Goal: Task Accomplishment & Management: Complete application form

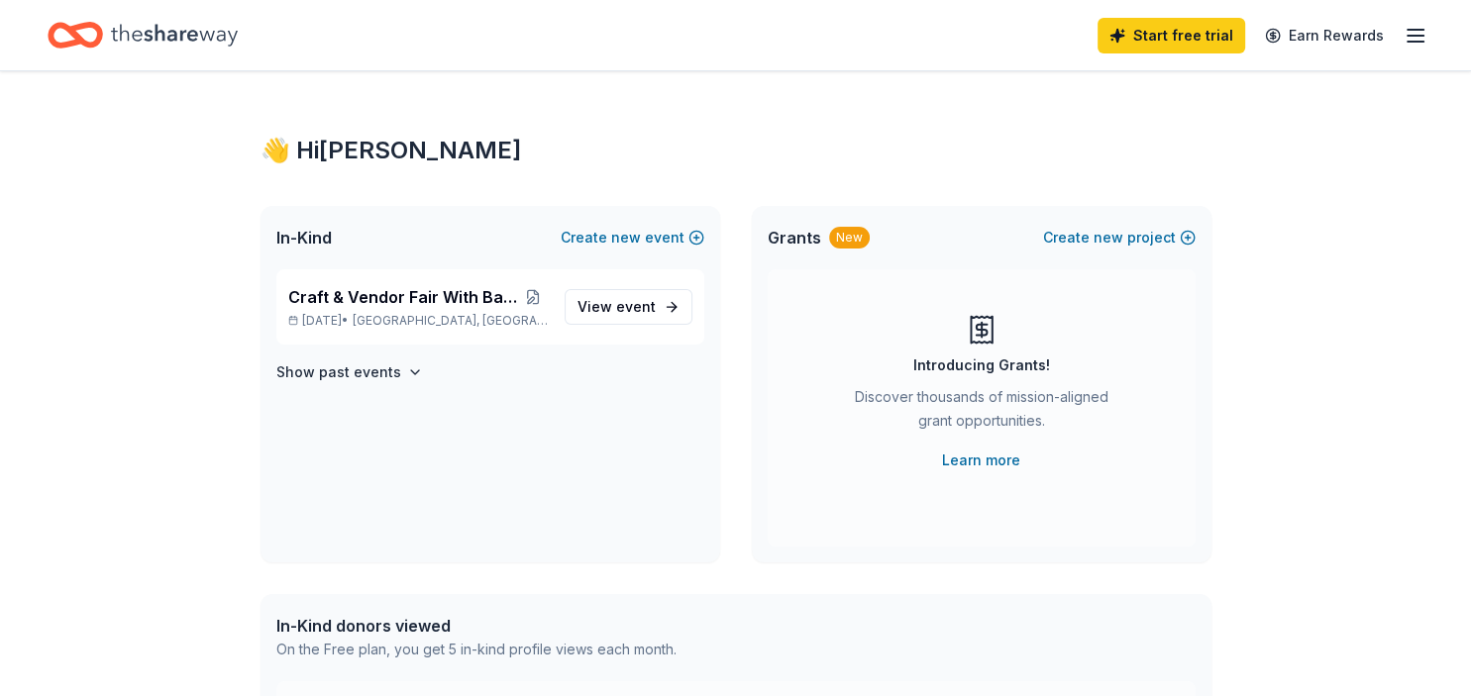
click at [631, 90] on div "👋 Hi Heather In-Kind Create new event Craft & Vendor Fair With Basket Raffle No…" at bounding box center [736, 629] width 1014 height 1117
click at [94, 265] on div "👋 Hi Heather In-Kind Create new event Craft & Vendor Fair With Basket Raffle No…" at bounding box center [735, 629] width 1471 height 1117
click at [374, 295] on span "Craft & Vendor Fair With Basket Raffle" at bounding box center [403, 297] width 230 height 24
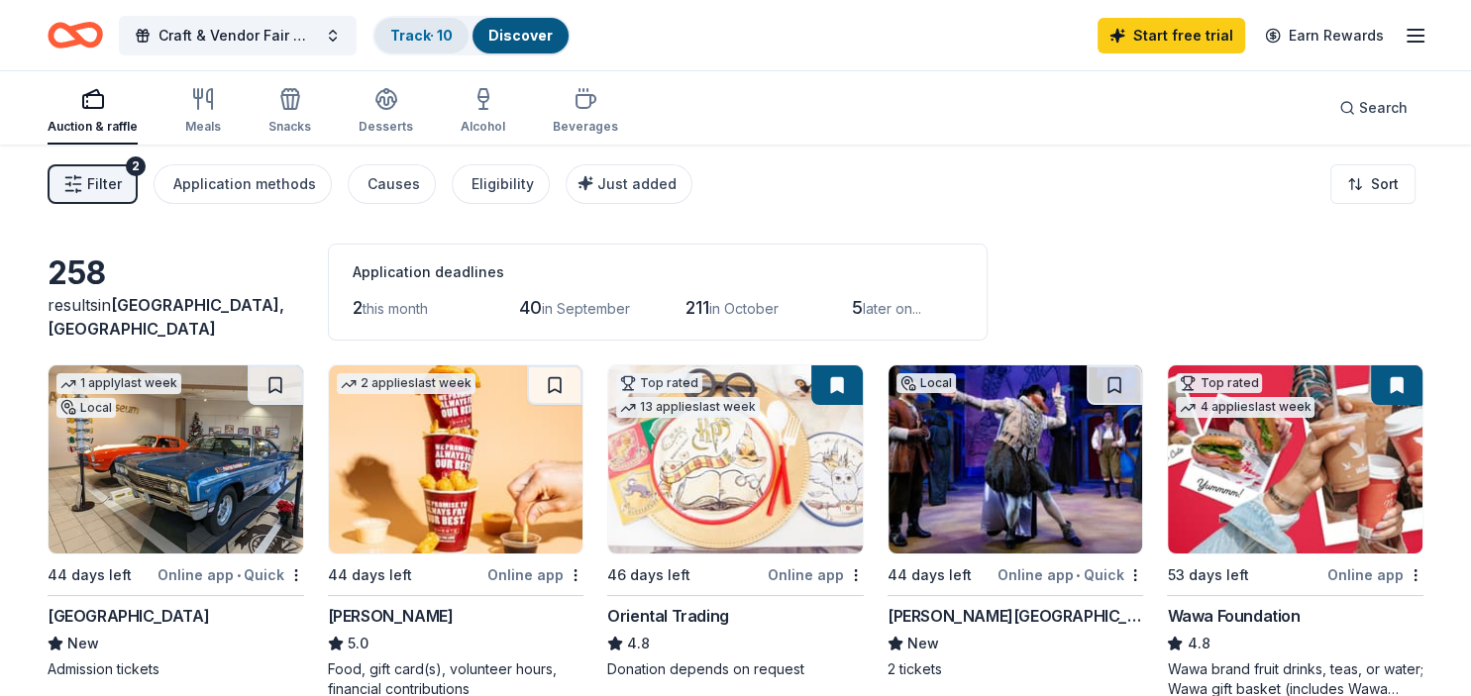
click at [422, 34] on link "Track · 10" at bounding box center [421, 35] width 62 height 17
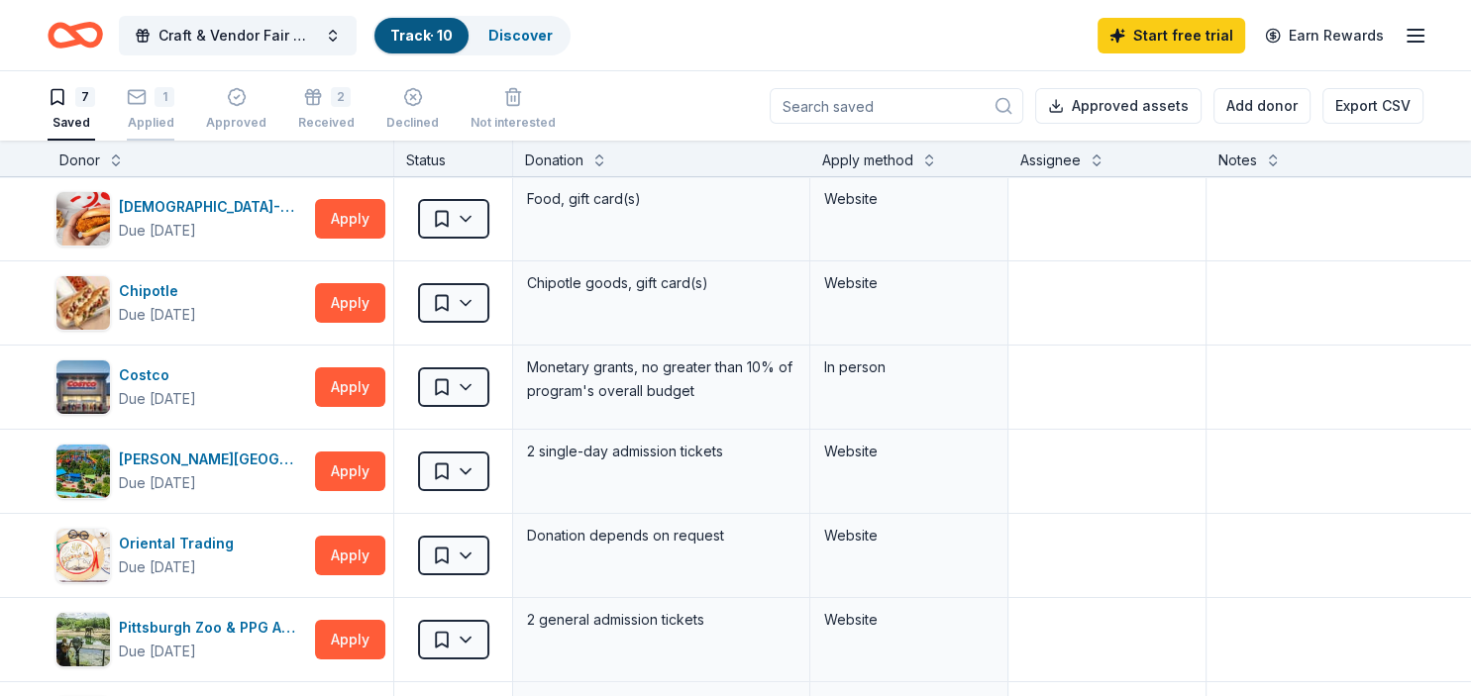
click at [140, 97] on icon "button" at bounding box center [137, 95] width 17 height 5
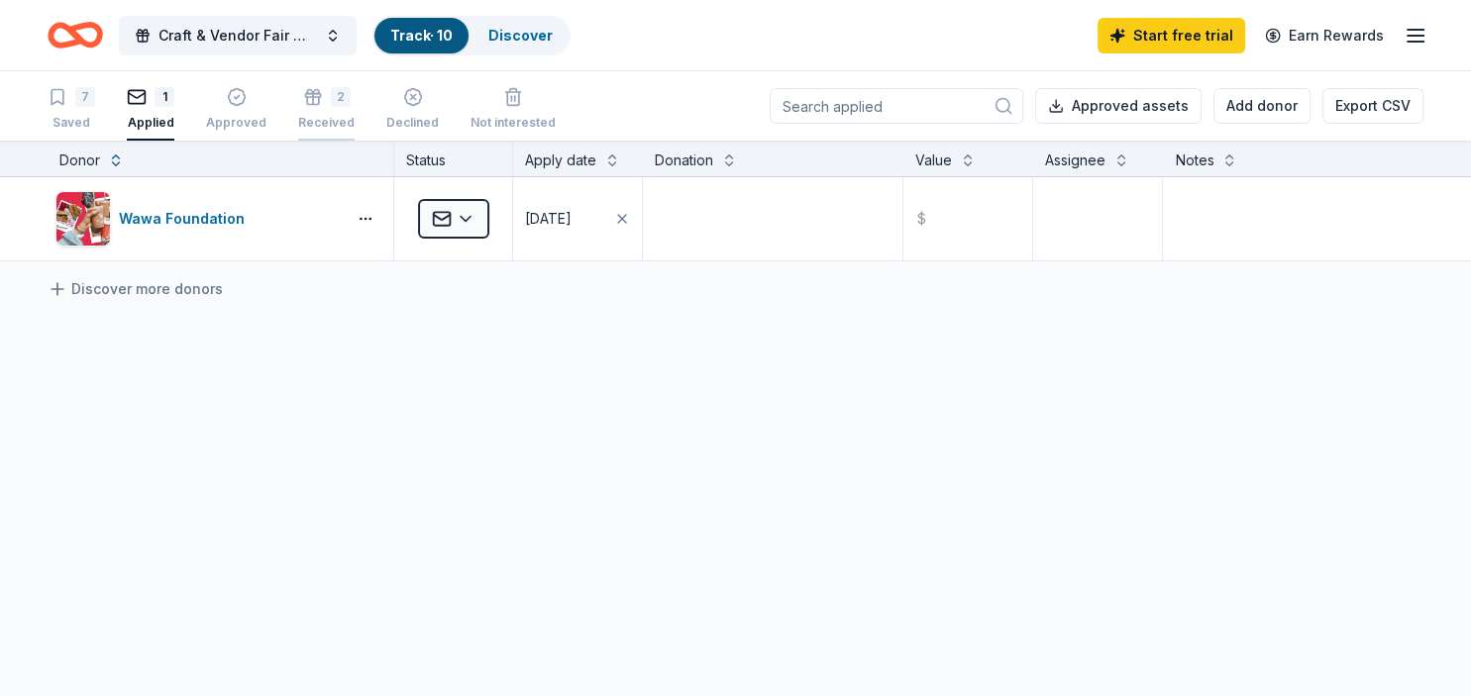
click at [331, 101] on div "2" at bounding box center [341, 97] width 20 height 20
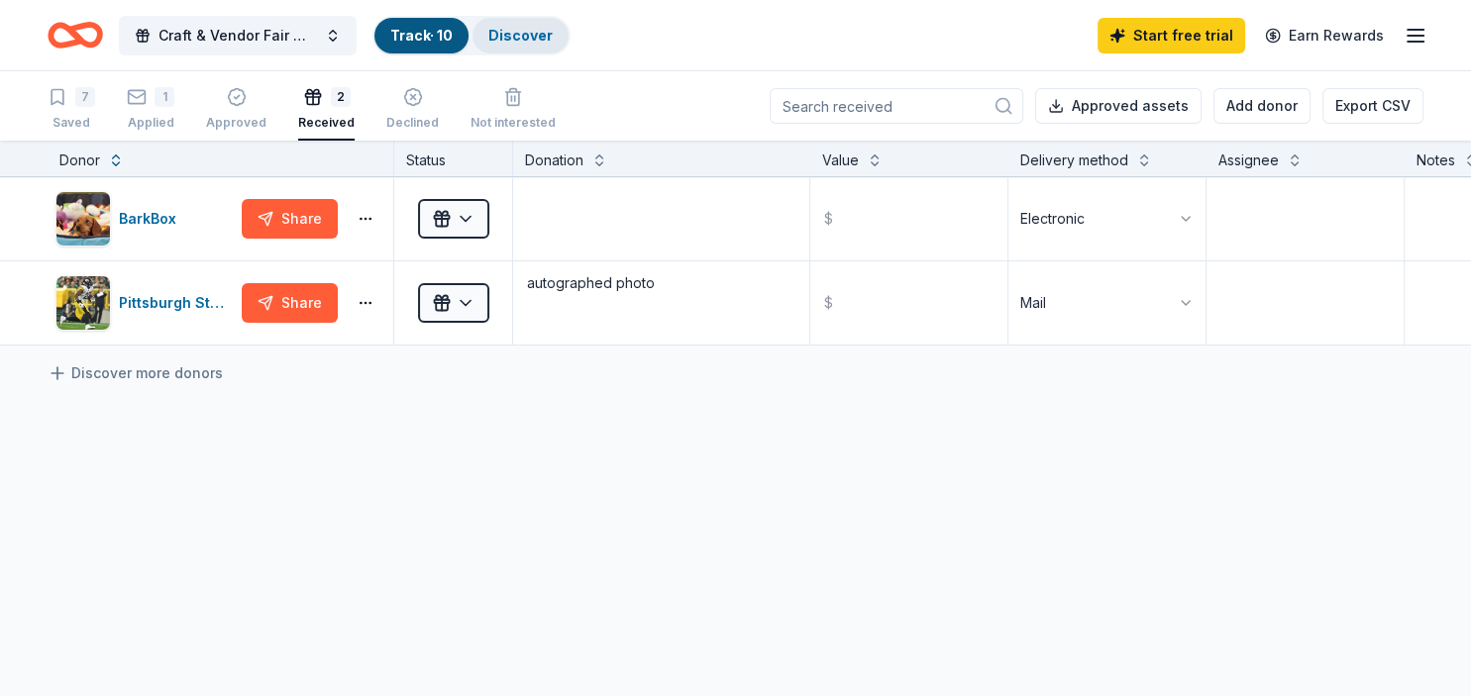
click at [517, 42] on link "Discover" at bounding box center [520, 35] width 64 height 17
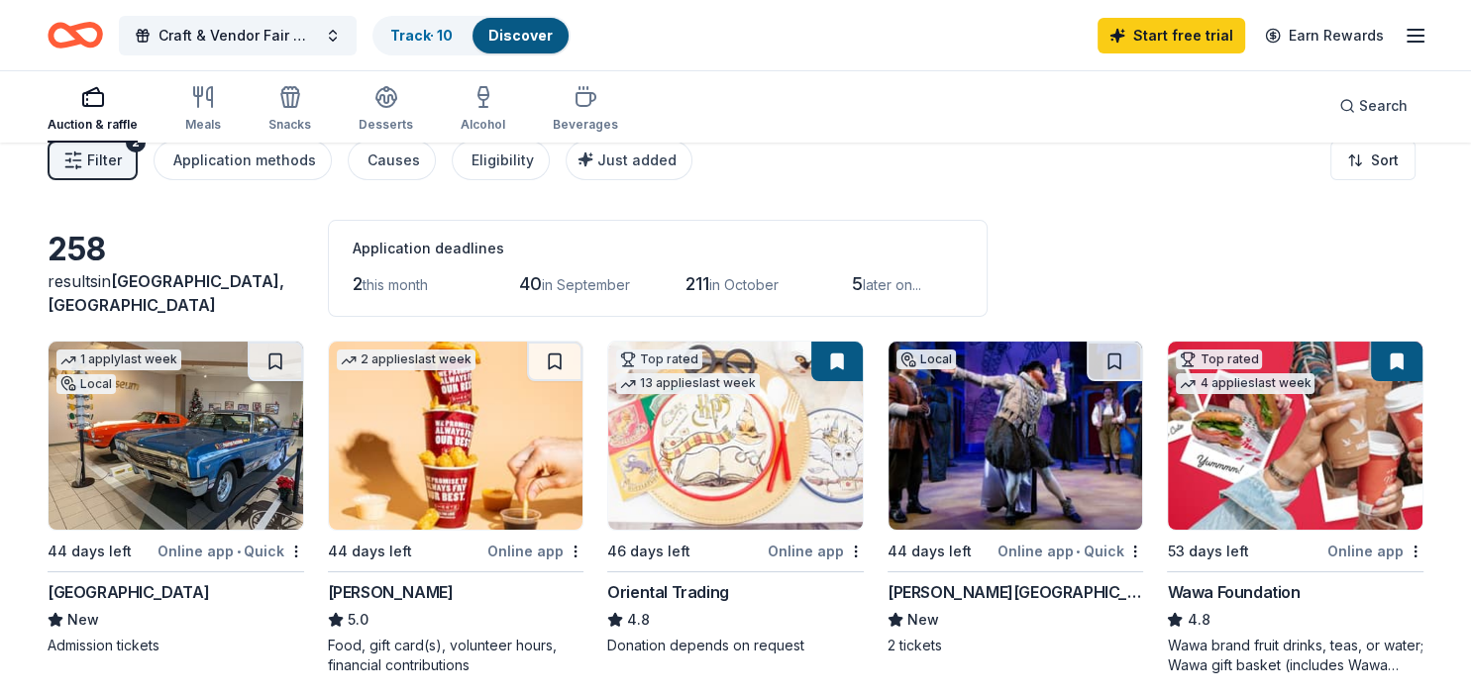
scroll to position [21, 0]
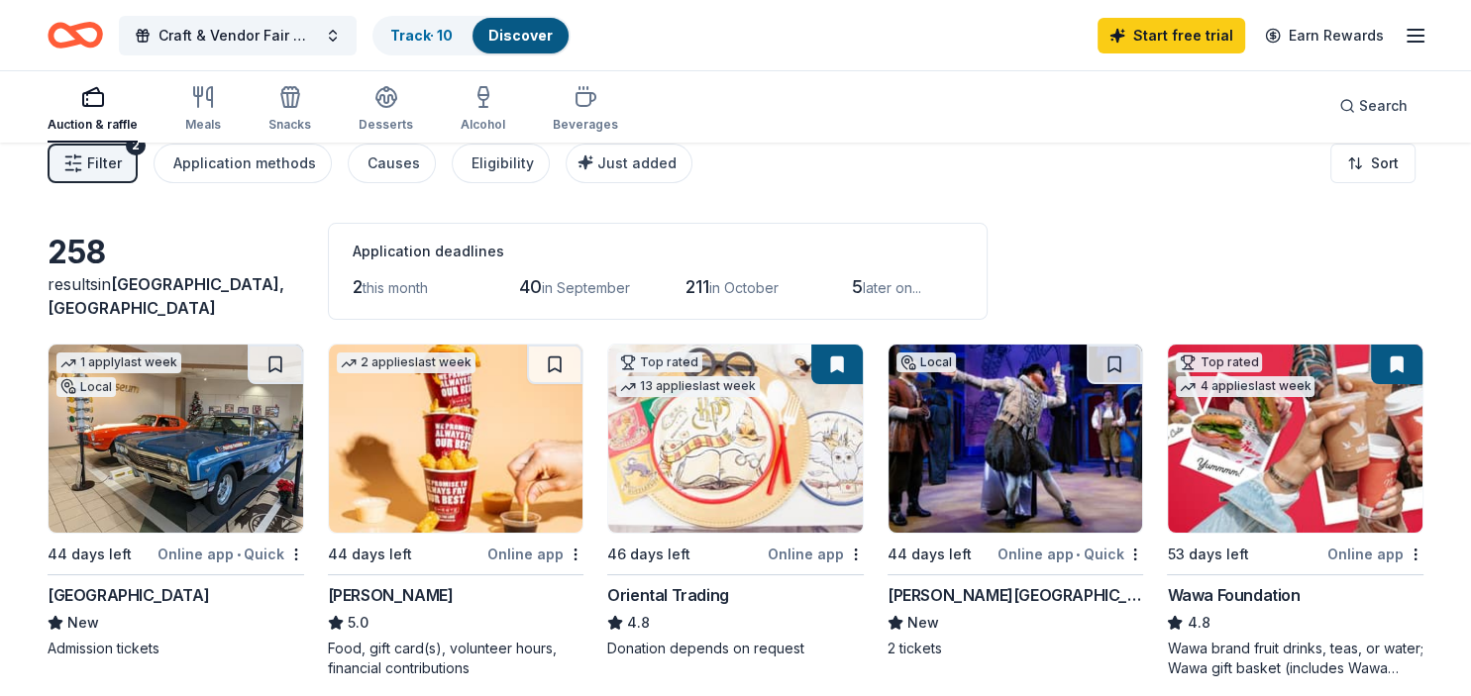
click at [1045, 556] on div "Online app • Quick" at bounding box center [1069, 554] width 147 height 25
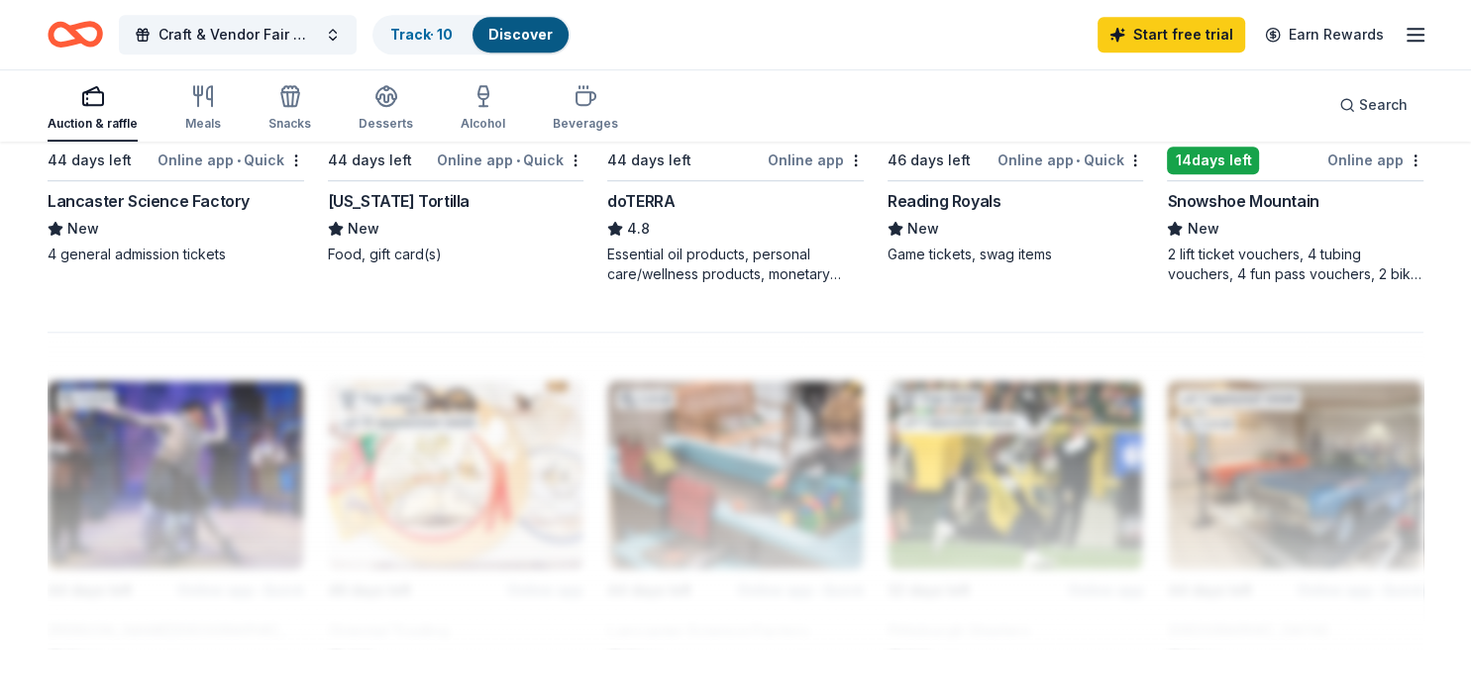
scroll to position [1539, 0]
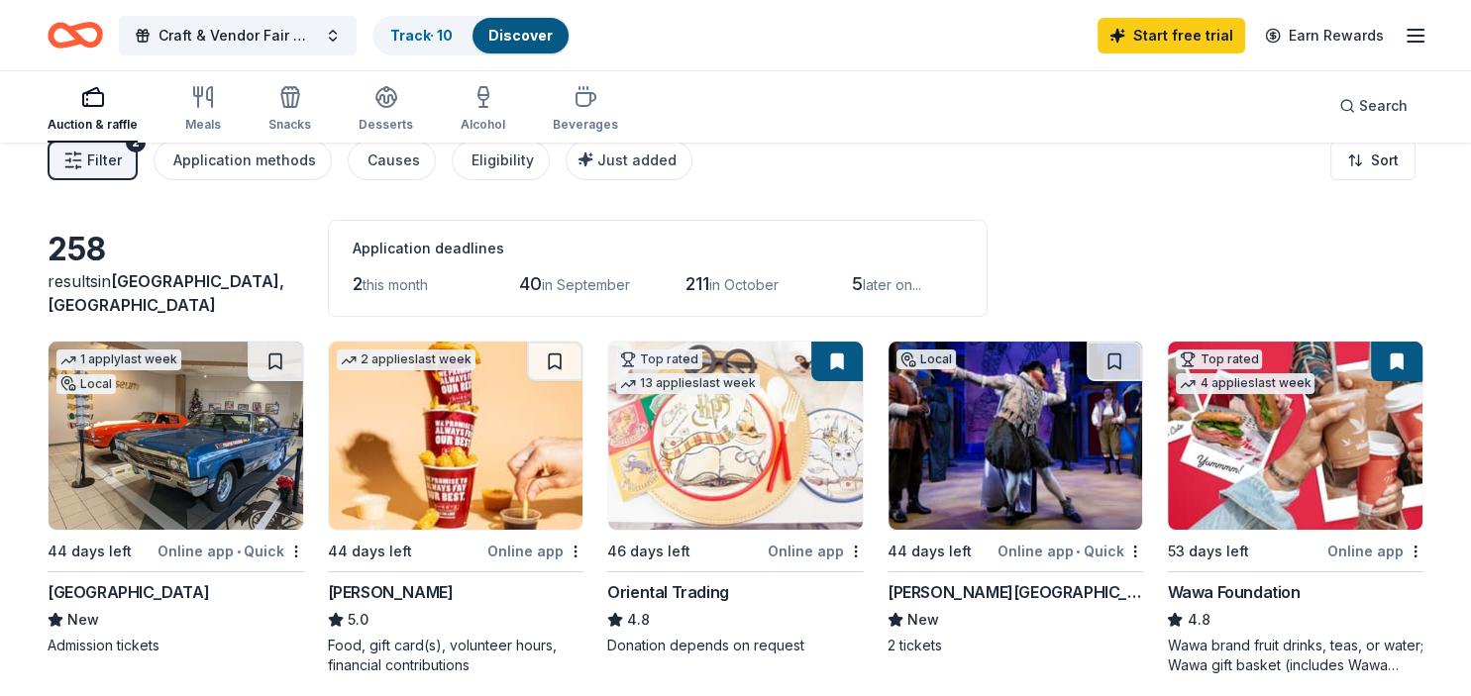
scroll to position [0, 0]
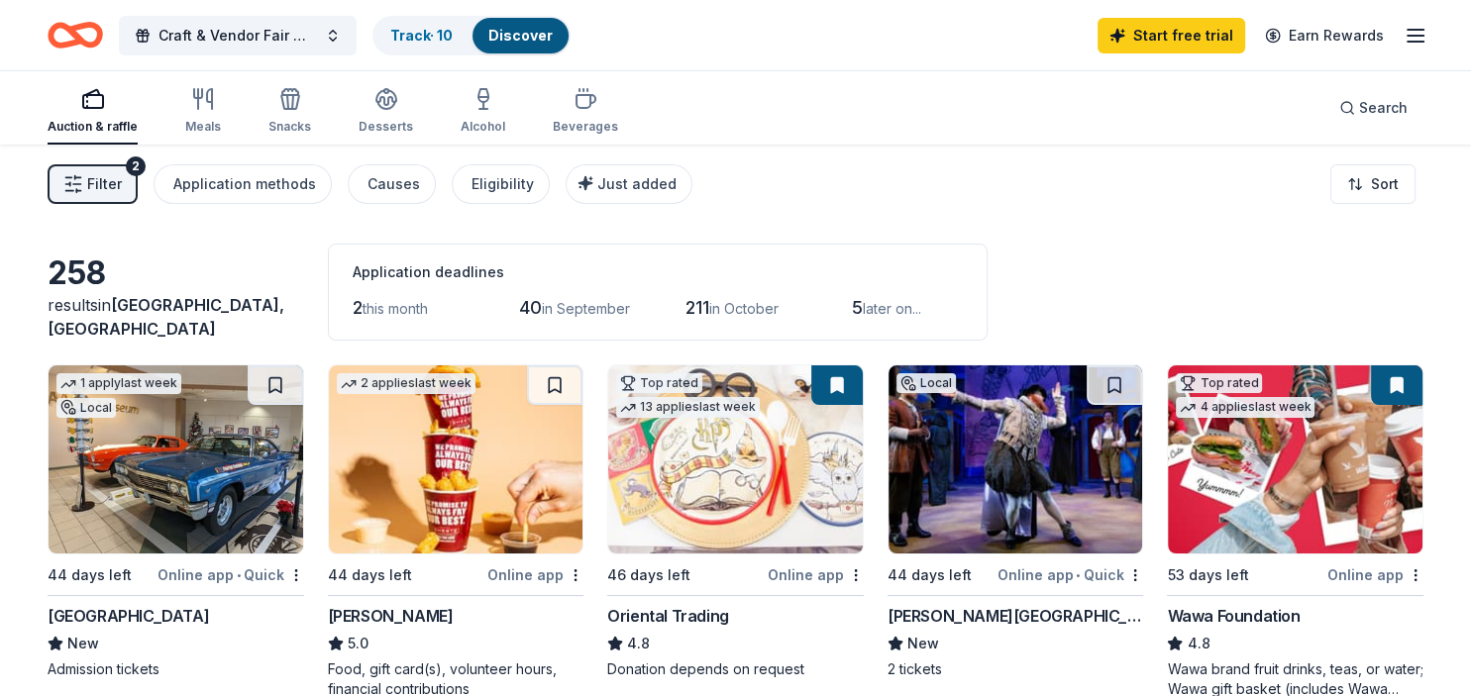
click at [94, 186] on span "Filter" at bounding box center [104, 184] width 35 height 24
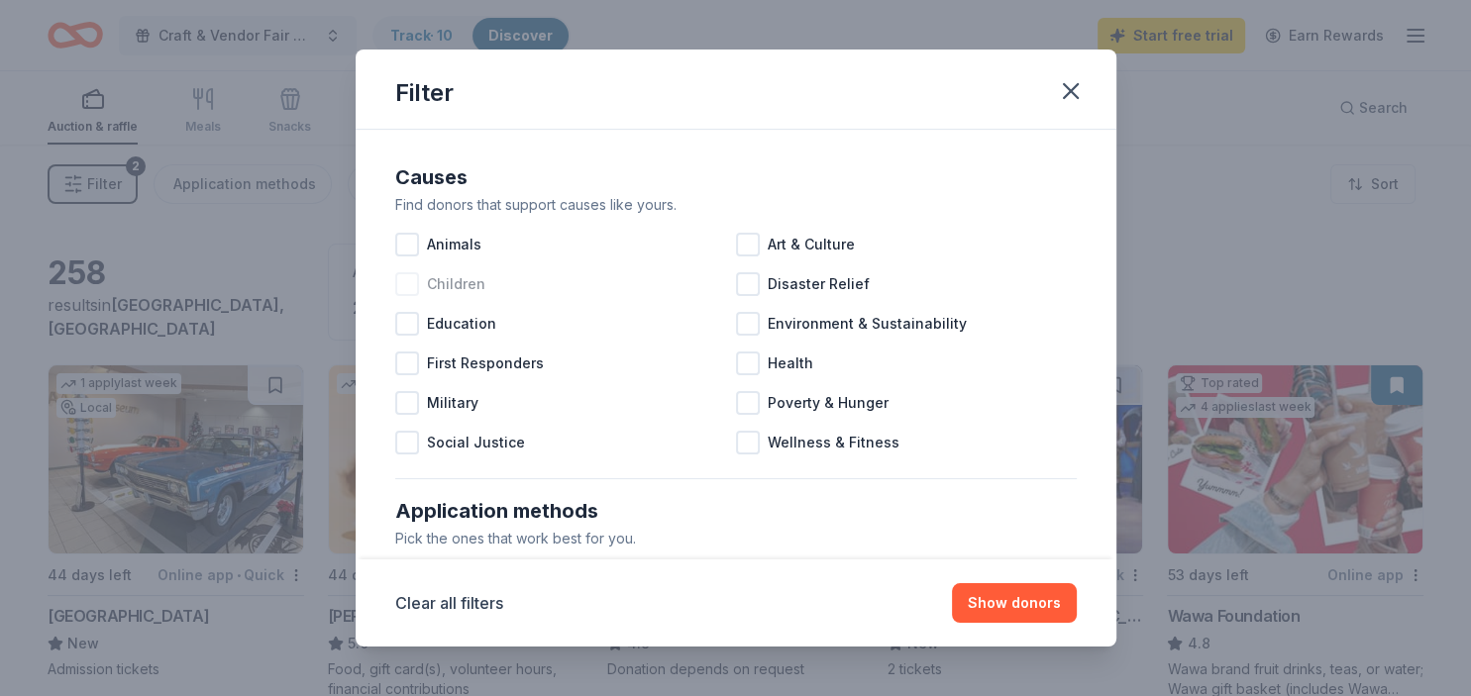
drag, startPoint x: 413, startPoint y: 244, endPoint x: 415, endPoint y: 283, distance: 39.7
click at [414, 244] on div at bounding box center [407, 245] width 24 height 24
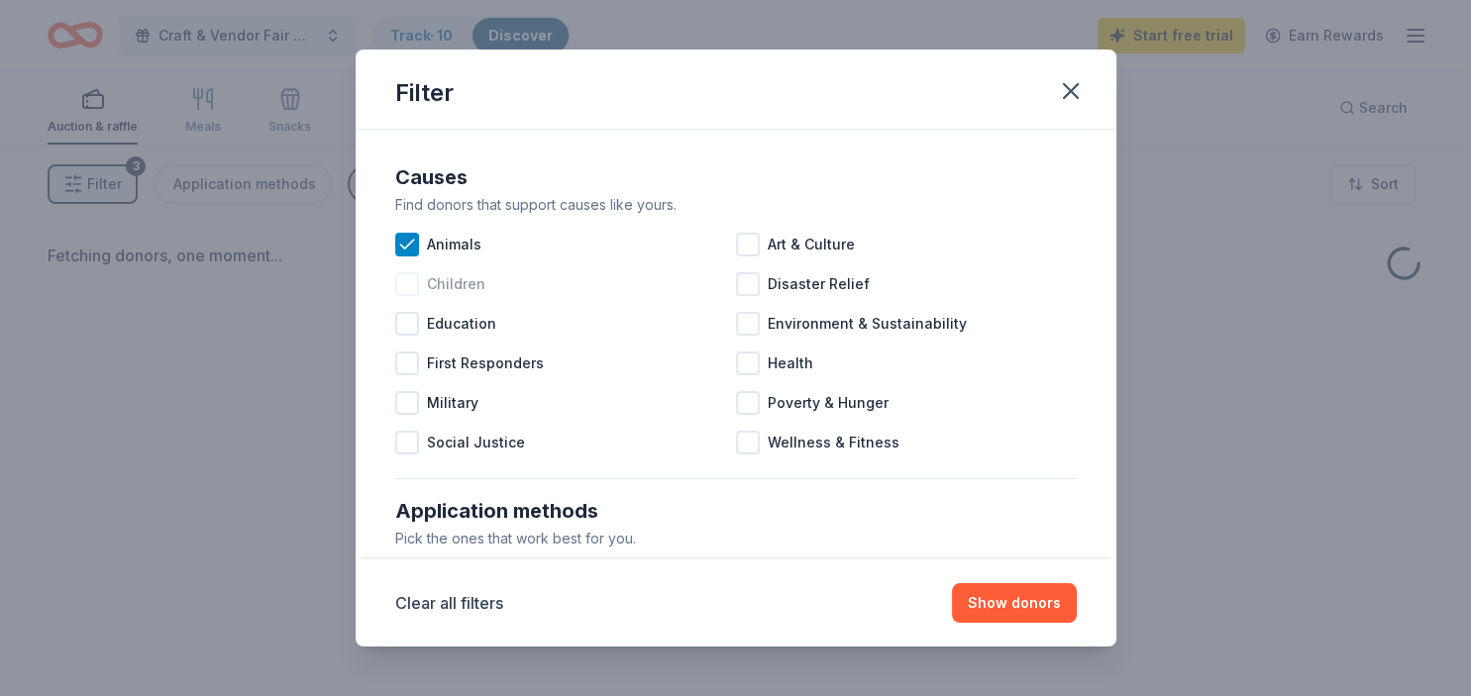
click at [414, 283] on div at bounding box center [407, 284] width 24 height 24
click at [746, 240] on div at bounding box center [748, 245] width 24 height 24
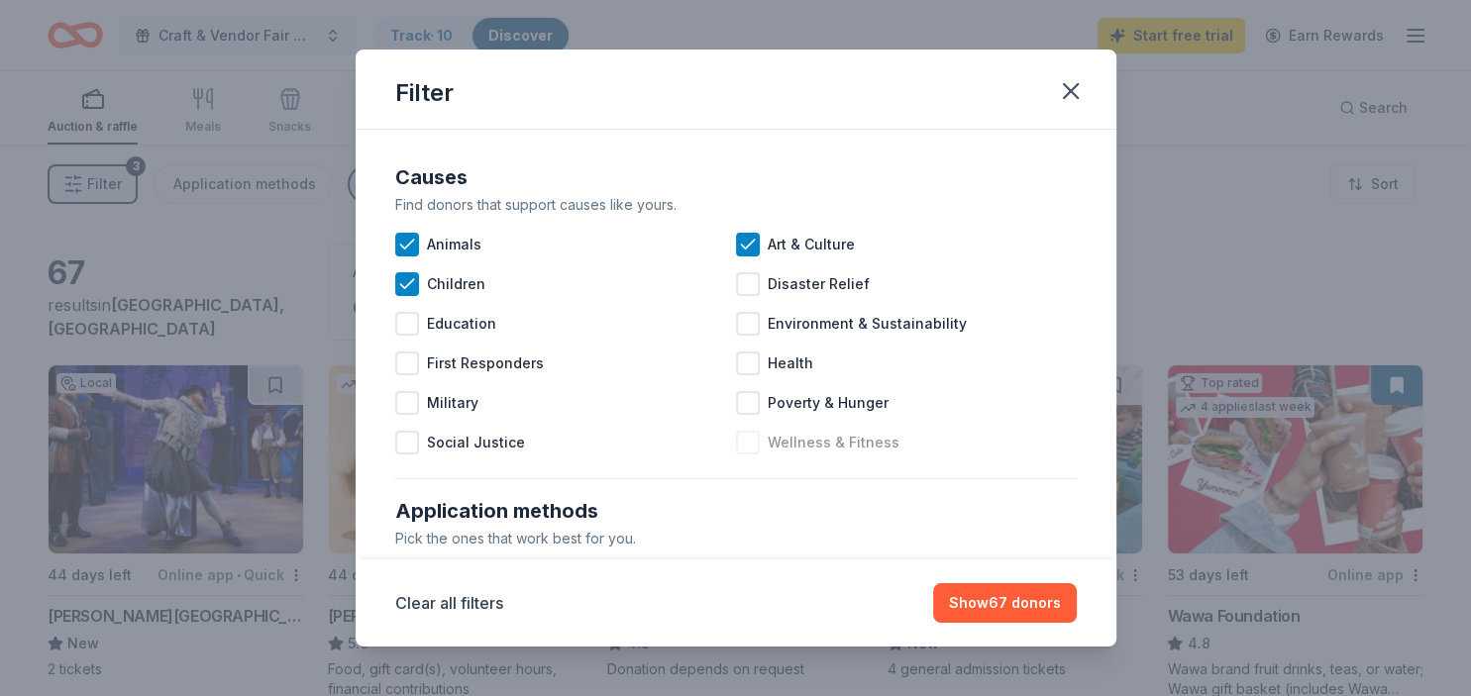
click at [741, 441] on div at bounding box center [748, 443] width 24 height 24
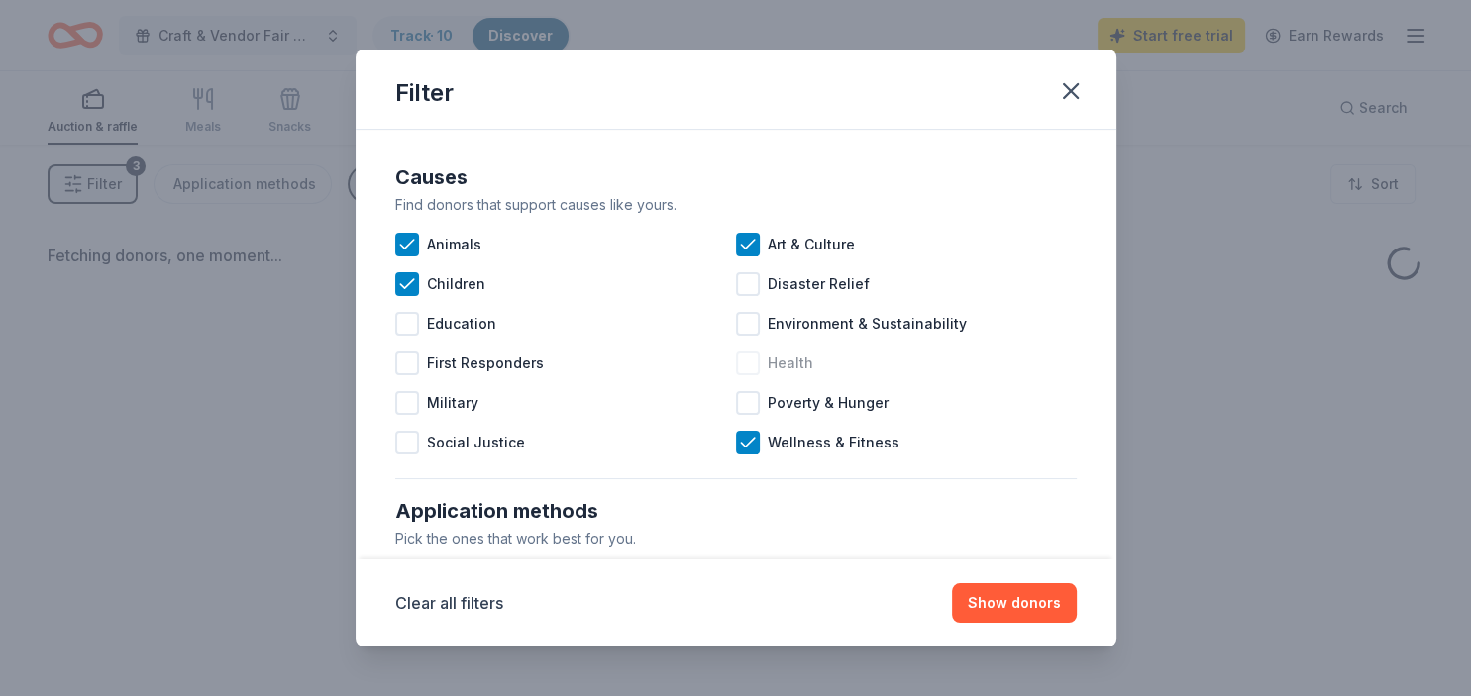
click at [747, 357] on div at bounding box center [748, 364] width 24 height 24
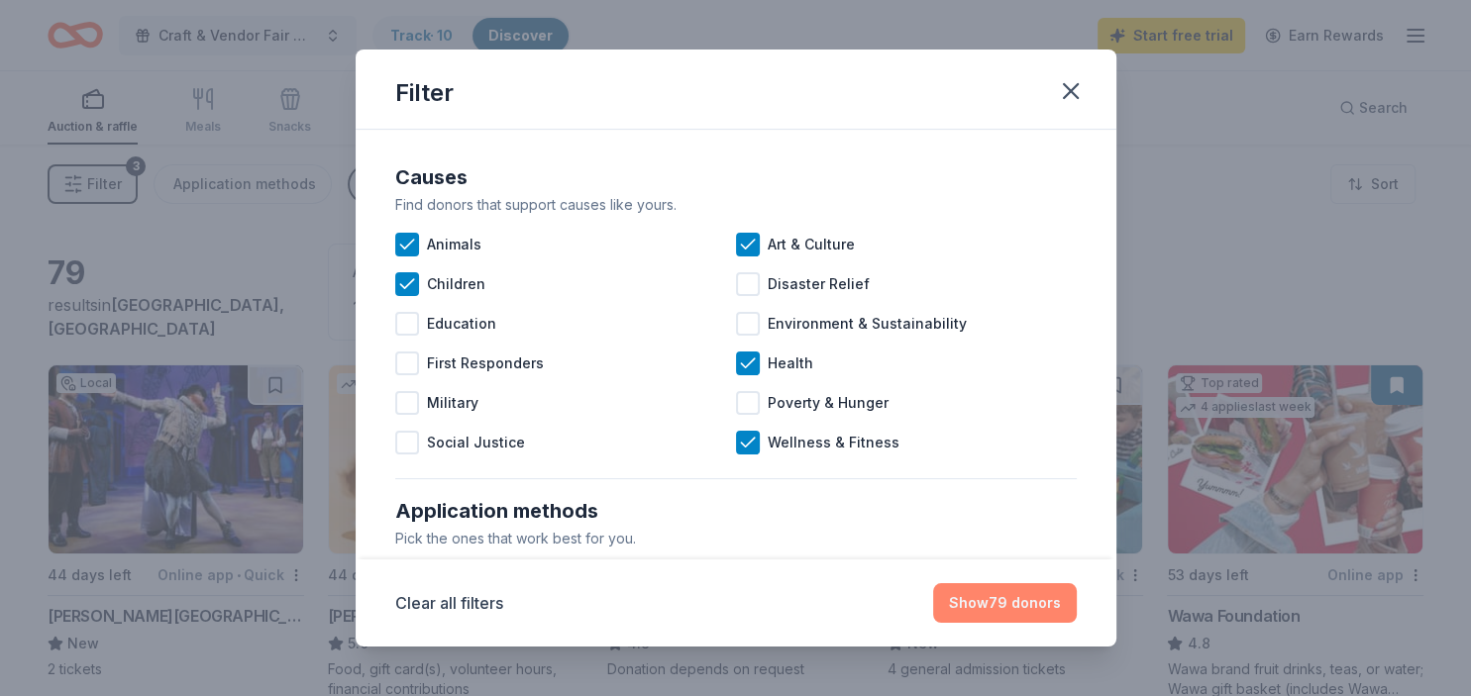
click at [992, 608] on button "Show 79 donors" at bounding box center [1005, 603] width 144 height 40
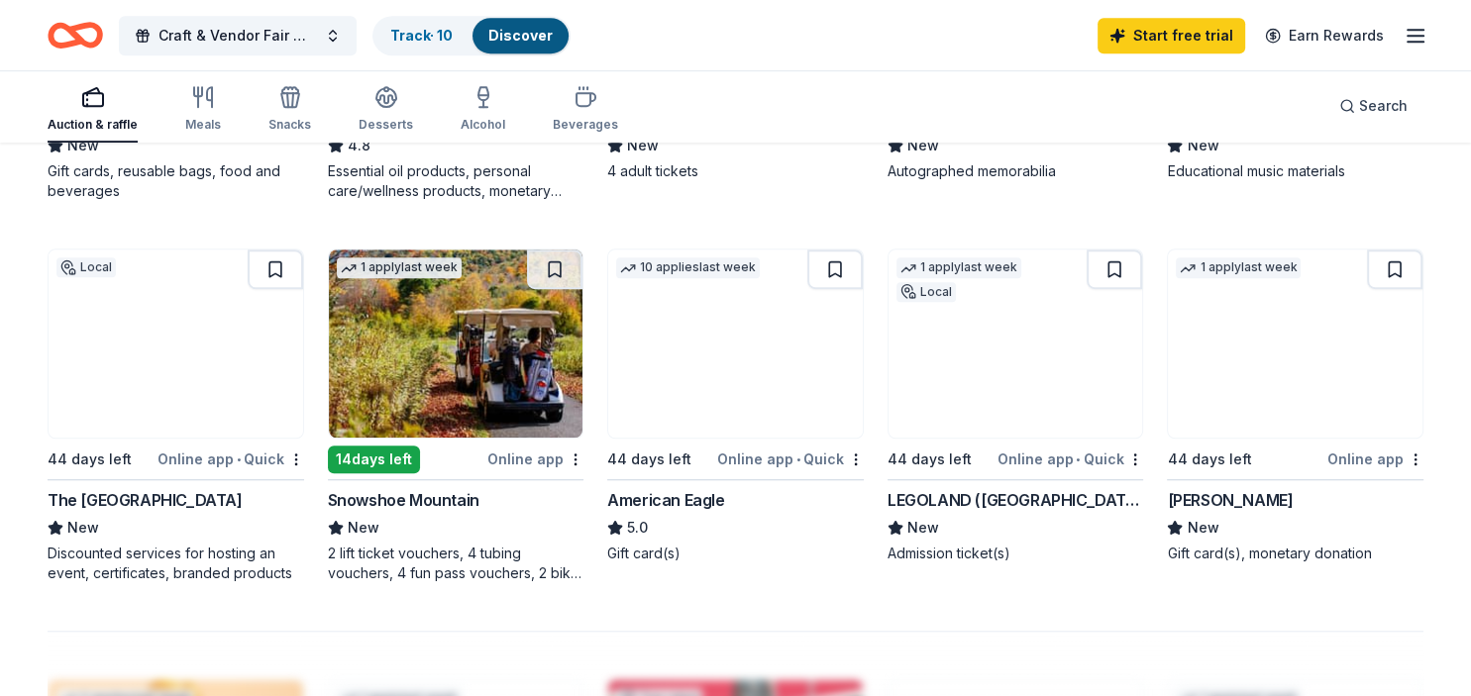
scroll to position [1241, 0]
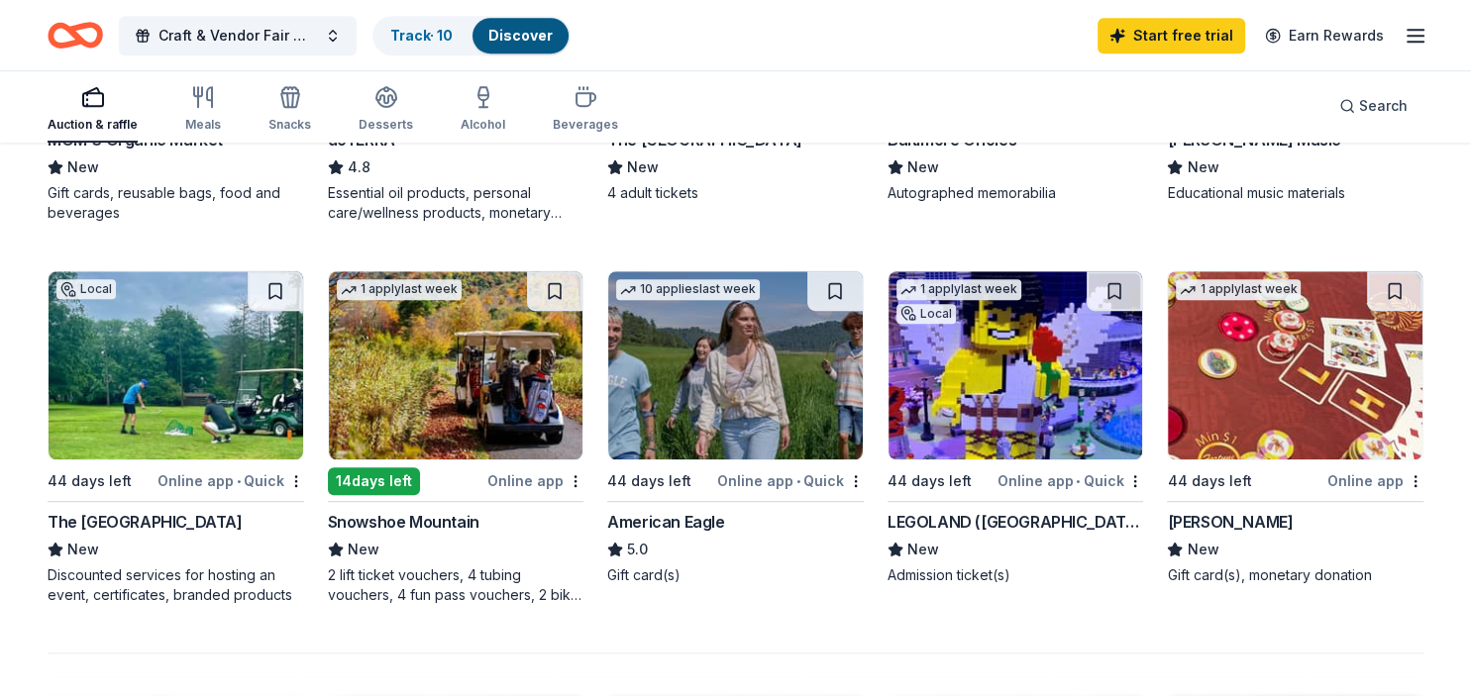
click at [680, 516] on div "American Eagle" at bounding box center [665, 522] width 117 height 24
click at [426, 512] on div "Snowshoe Mountain" at bounding box center [404, 522] width 152 height 24
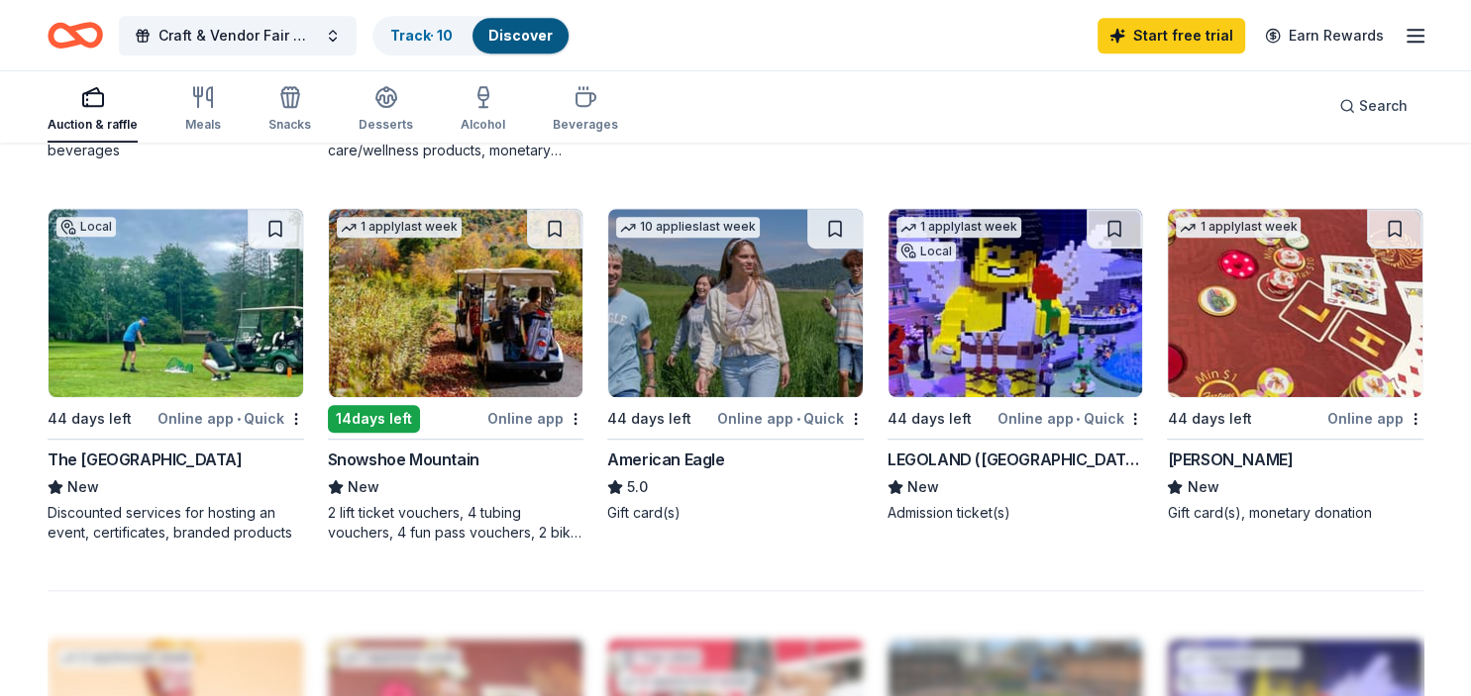
scroll to position [1315, 0]
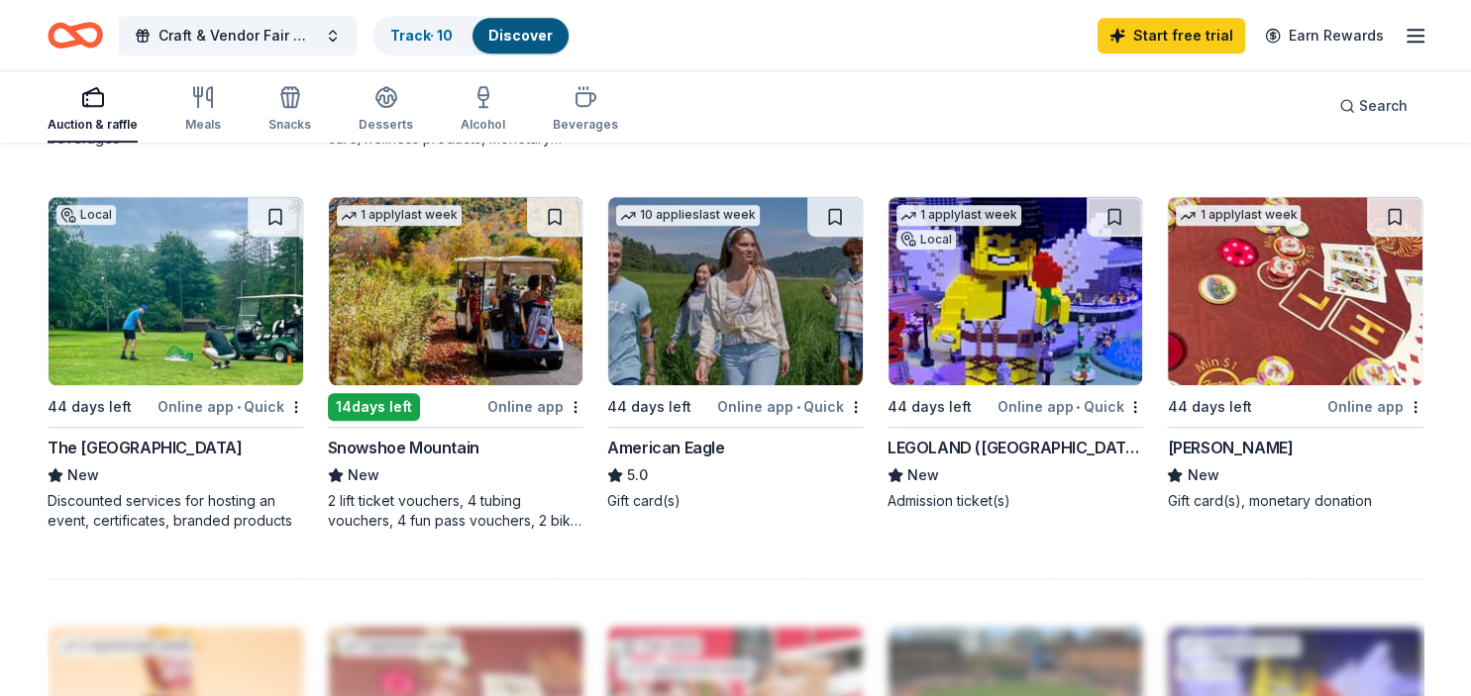
click at [992, 442] on div "LEGOLAND (Philadelphia)" at bounding box center [1015, 448] width 257 height 24
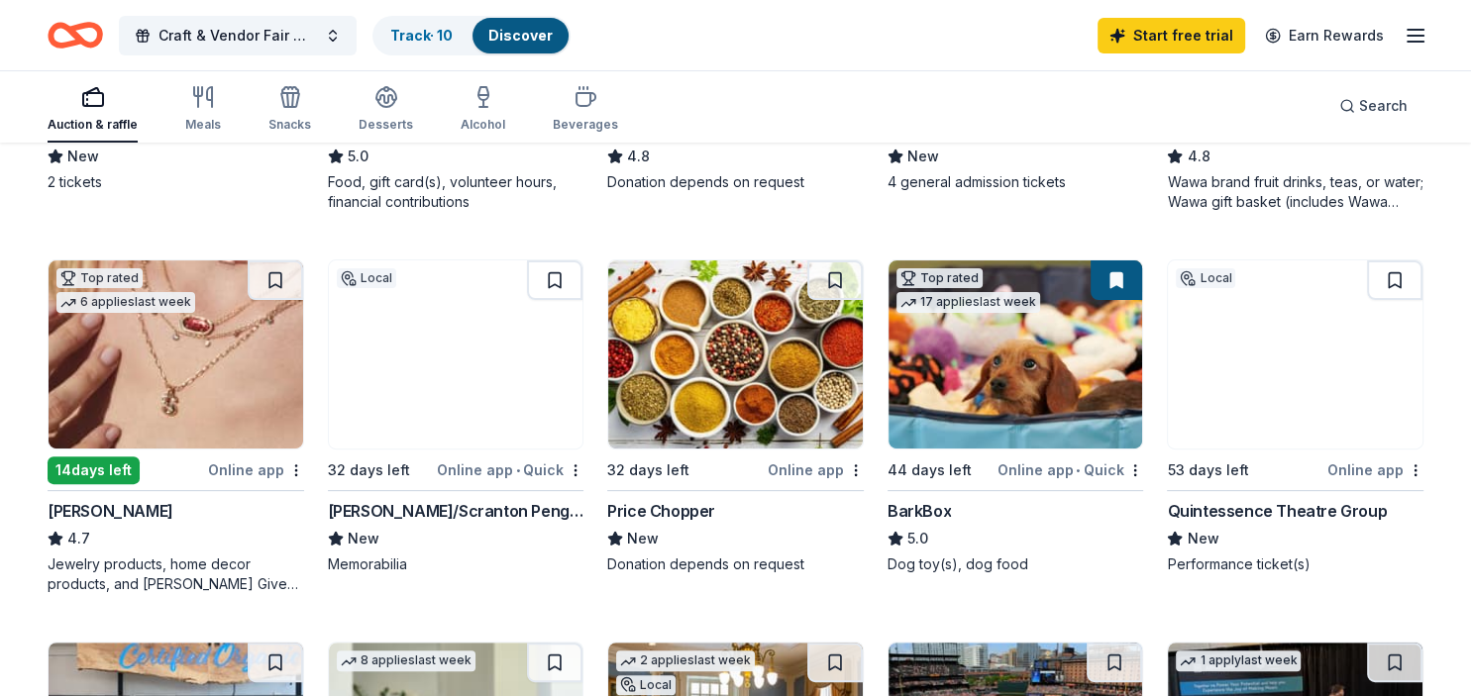
scroll to position [0, 0]
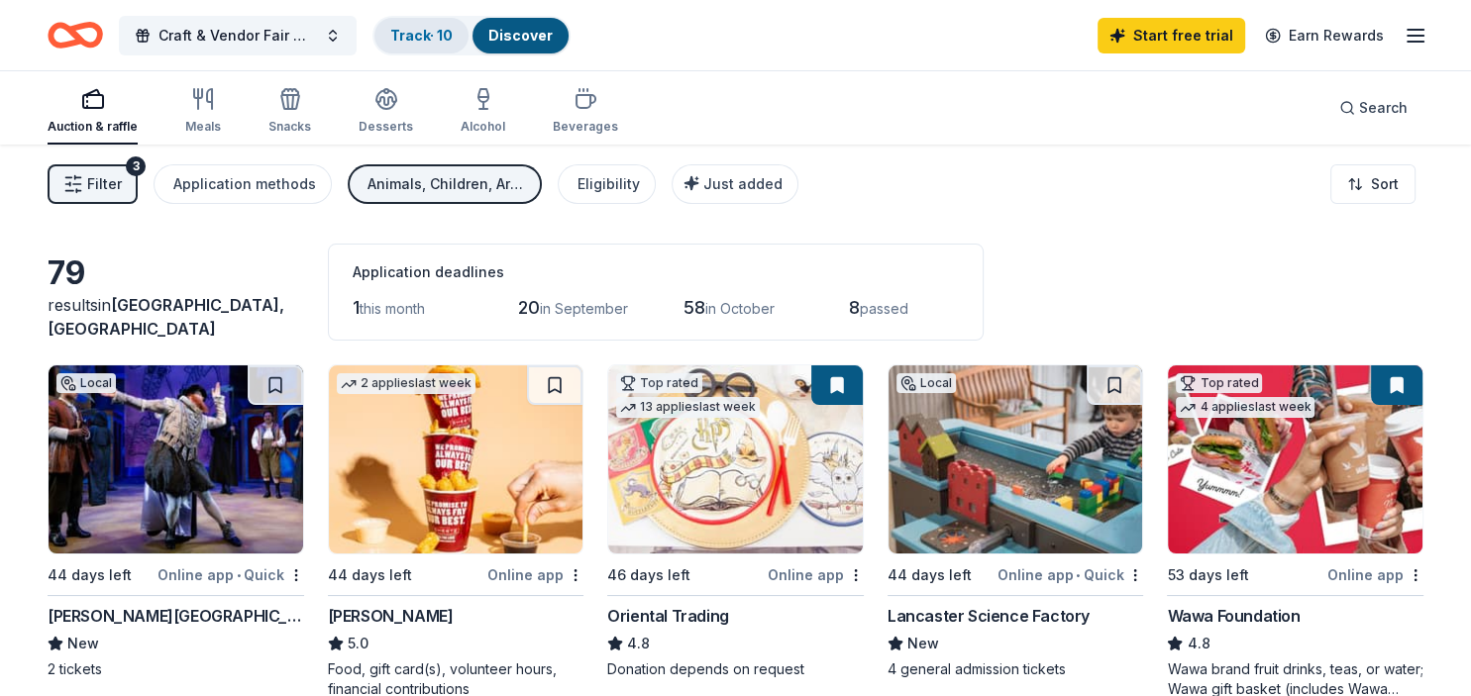
click at [419, 28] on link "Track · 10" at bounding box center [421, 35] width 62 height 17
click at [430, 28] on link "Track · 10" at bounding box center [421, 35] width 62 height 17
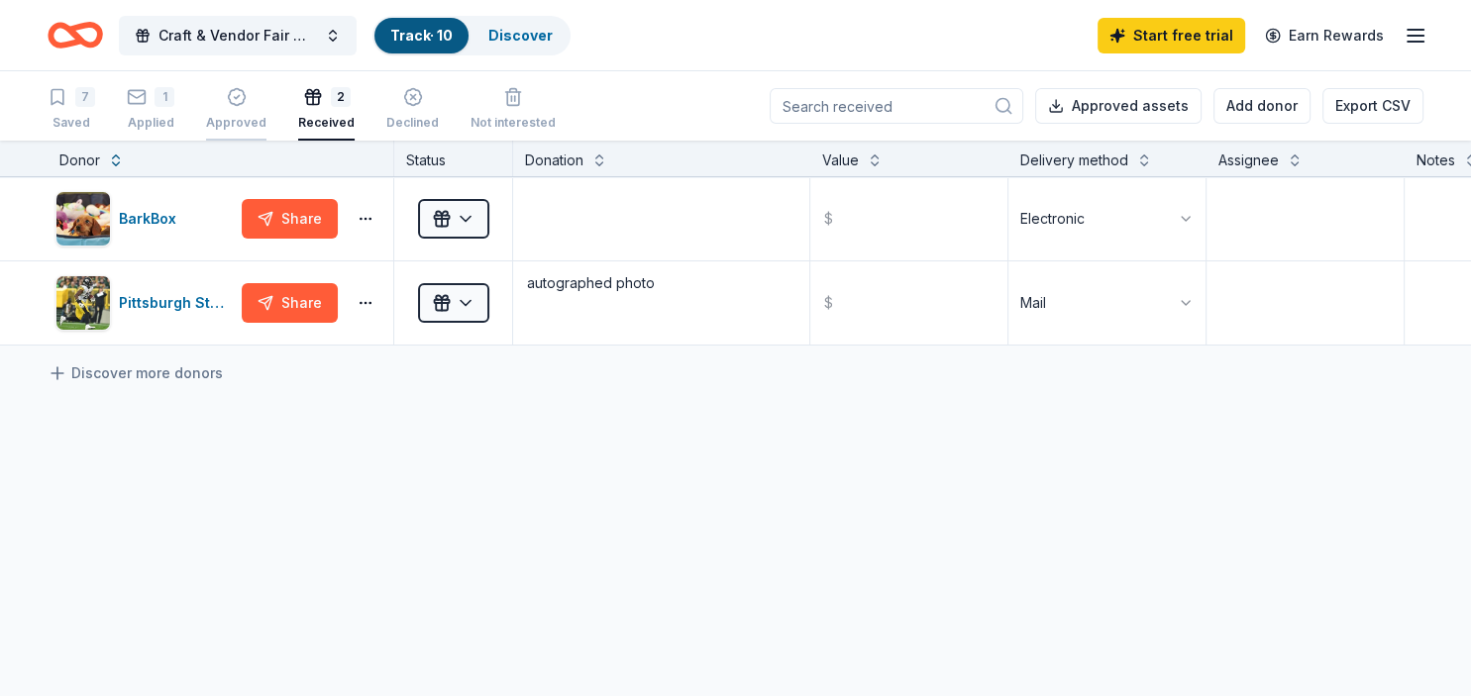
click at [231, 114] on div "Approved" at bounding box center [236, 109] width 60 height 44
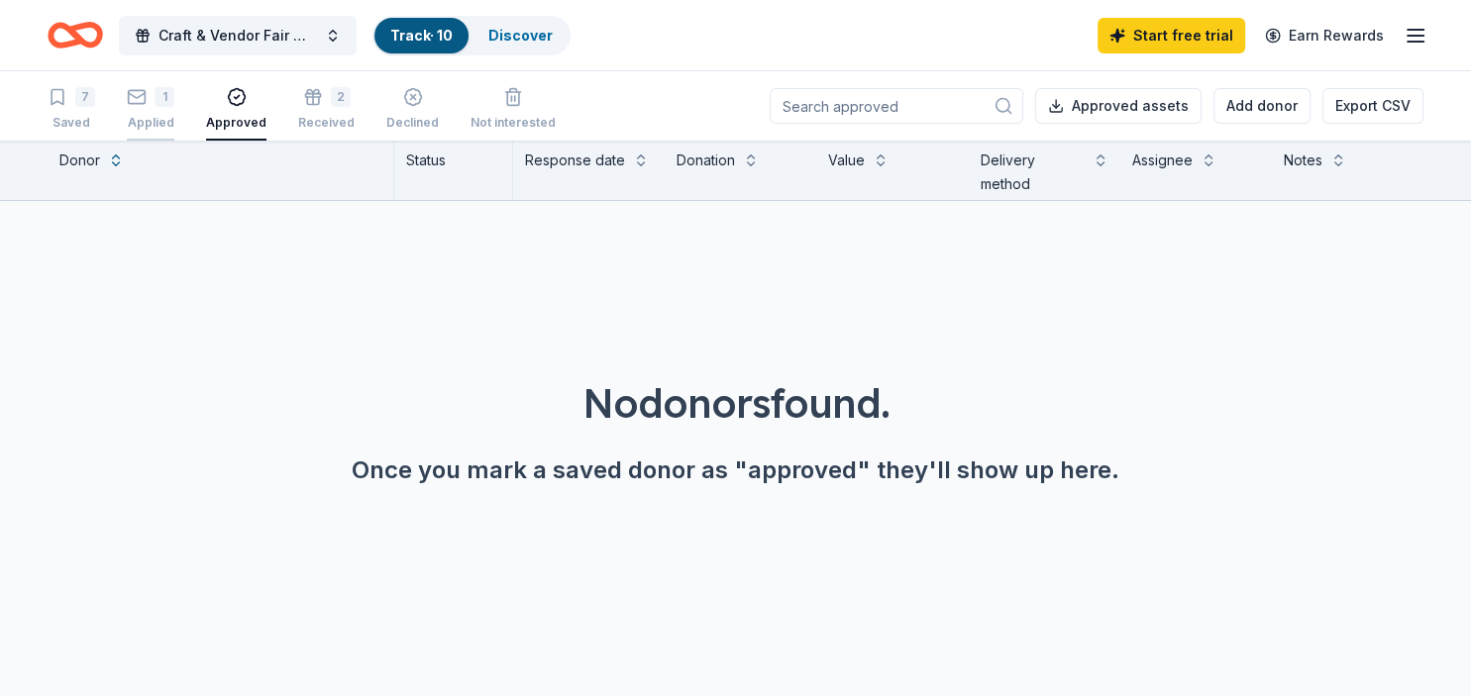
click at [137, 125] on div "Applied" at bounding box center [151, 123] width 48 height 16
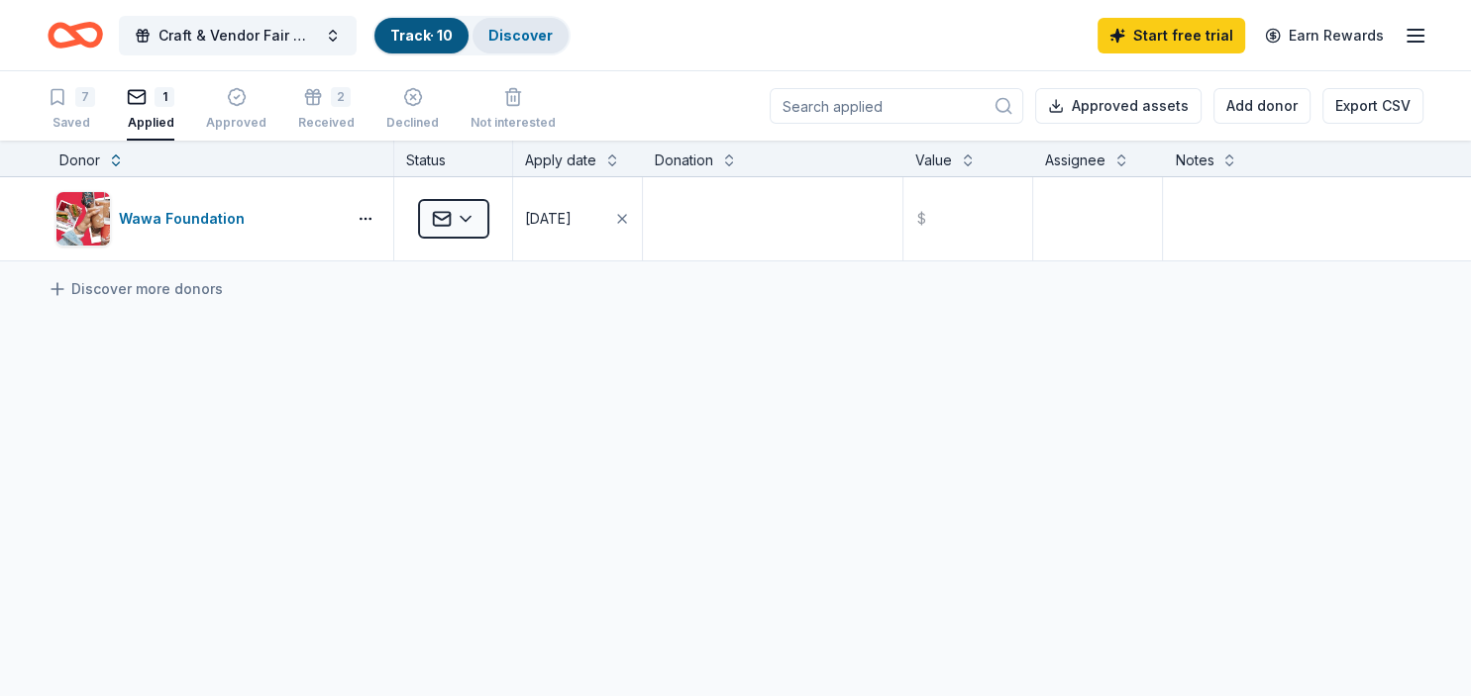
click at [525, 38] on link "Discover" at bounding box center [520, 35] width 64 height 17
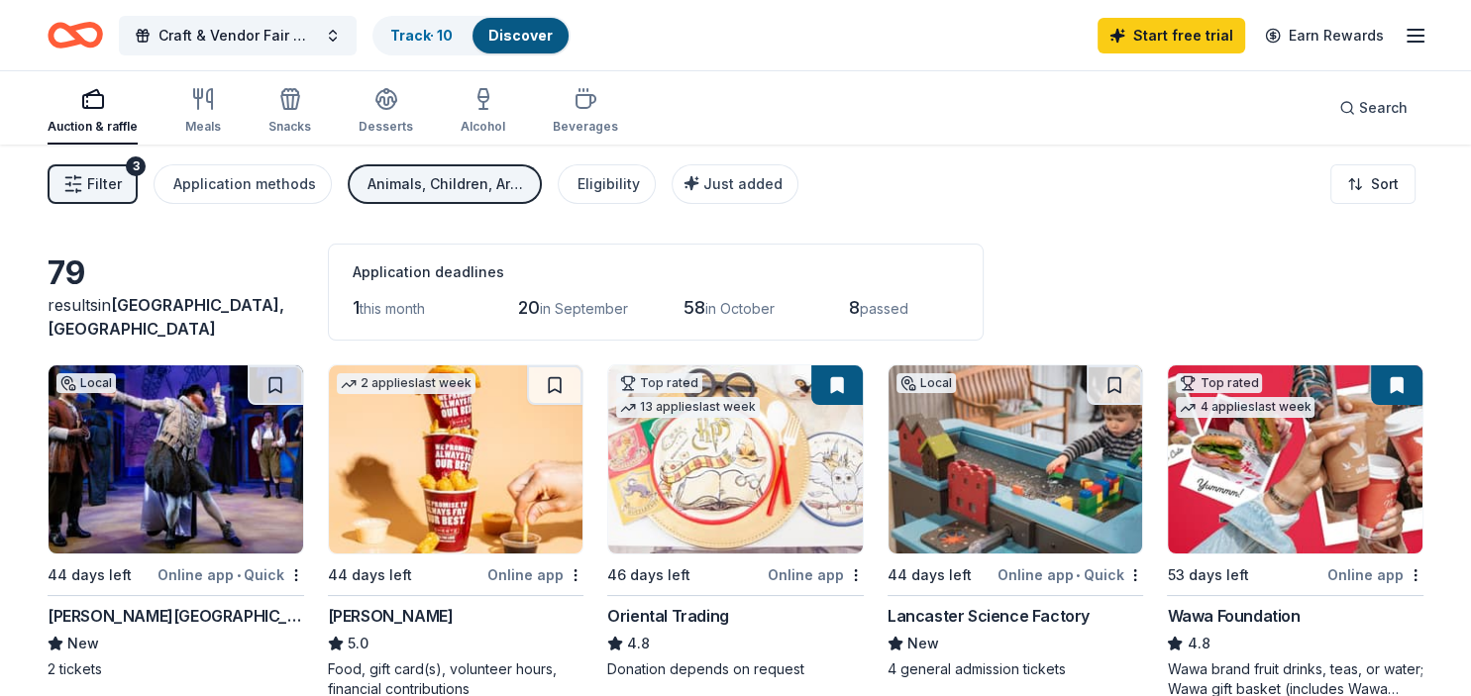
click at [177, 399] on img at bounding box center [176, 459] width 255 height 188
click at [274, 386] on button at bounding box center [275, 385] width 55 height 40
click at [298, 573] on html "Craft & Vendor Fair With Basket Raffle Track · 11 Discover Start free trial Ear…" at bounding box center [735, 348] width 1471 height 696
click at [295, 572] on html "Craft & Vendor Fair With Basket Raffle Track · 11 Discover Start free trial Ear…" at bounding box center [735, 348] width 1471 height 696
click at [146, 484] on img at bounding box center [176, 459] width 255 height 188
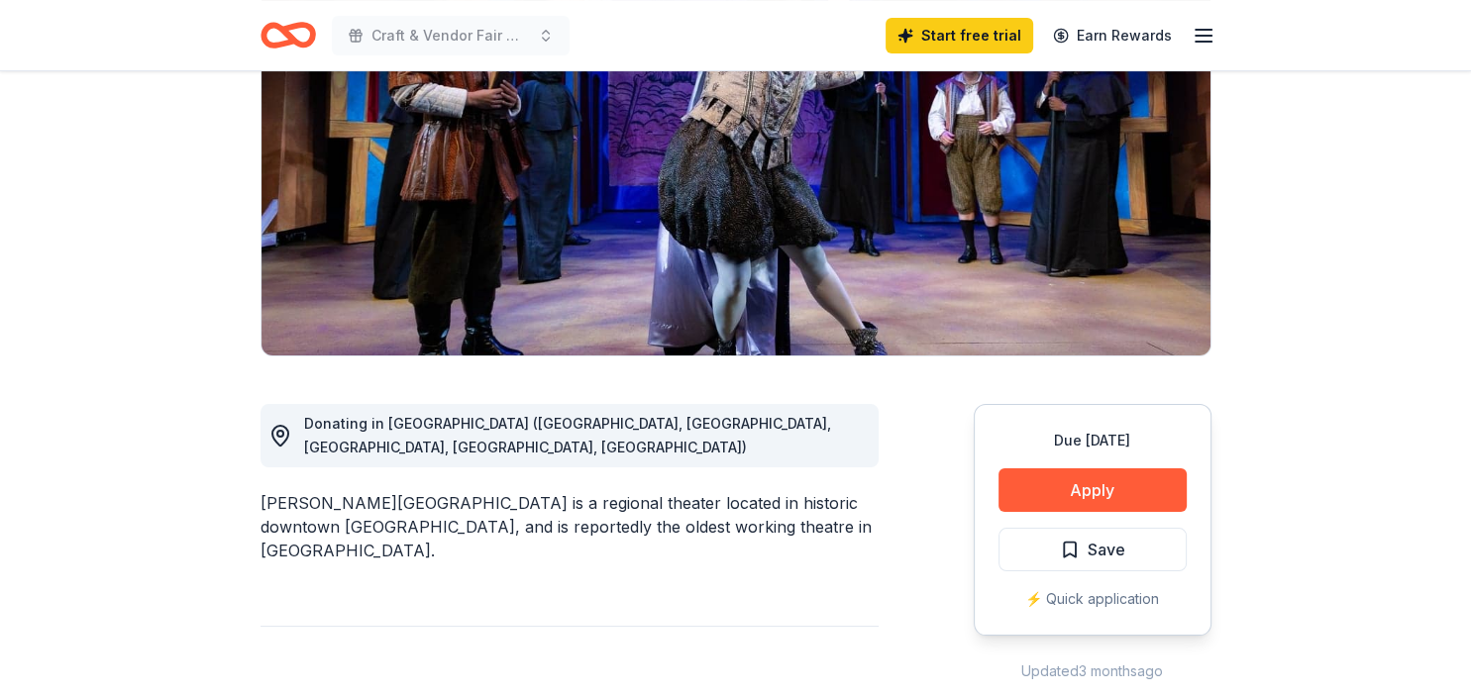
scroll to position [167, 0]
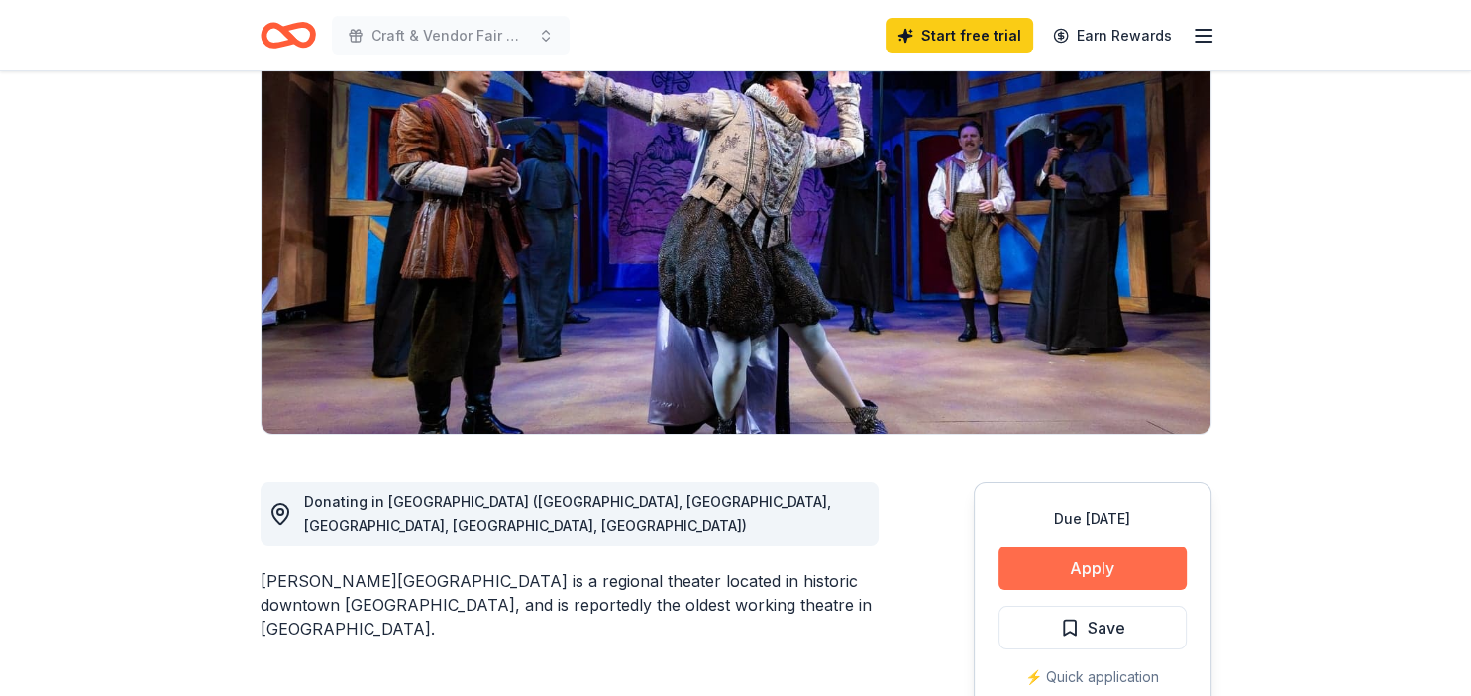
click at [1095, 566] on button "Apply" at bounding box center [1092, 569] width 188 height 44
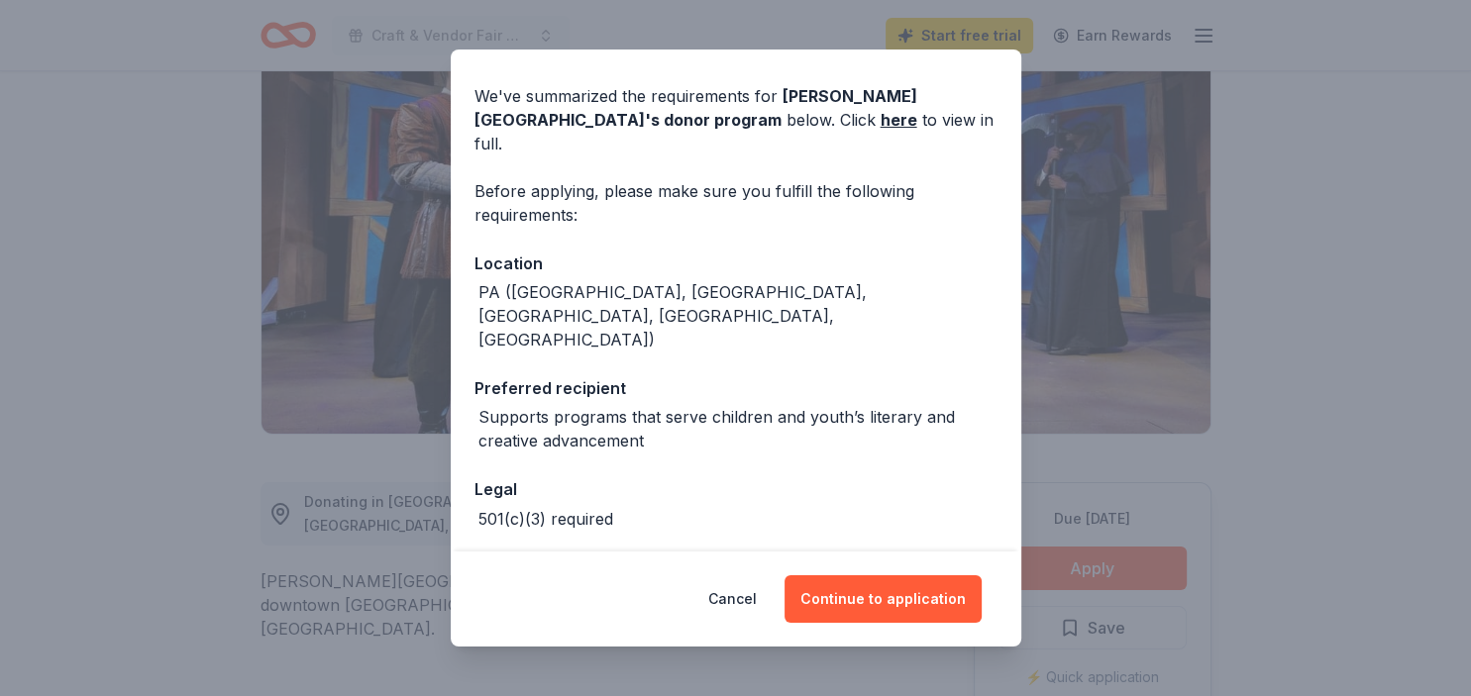
scroll to position [97, 0]
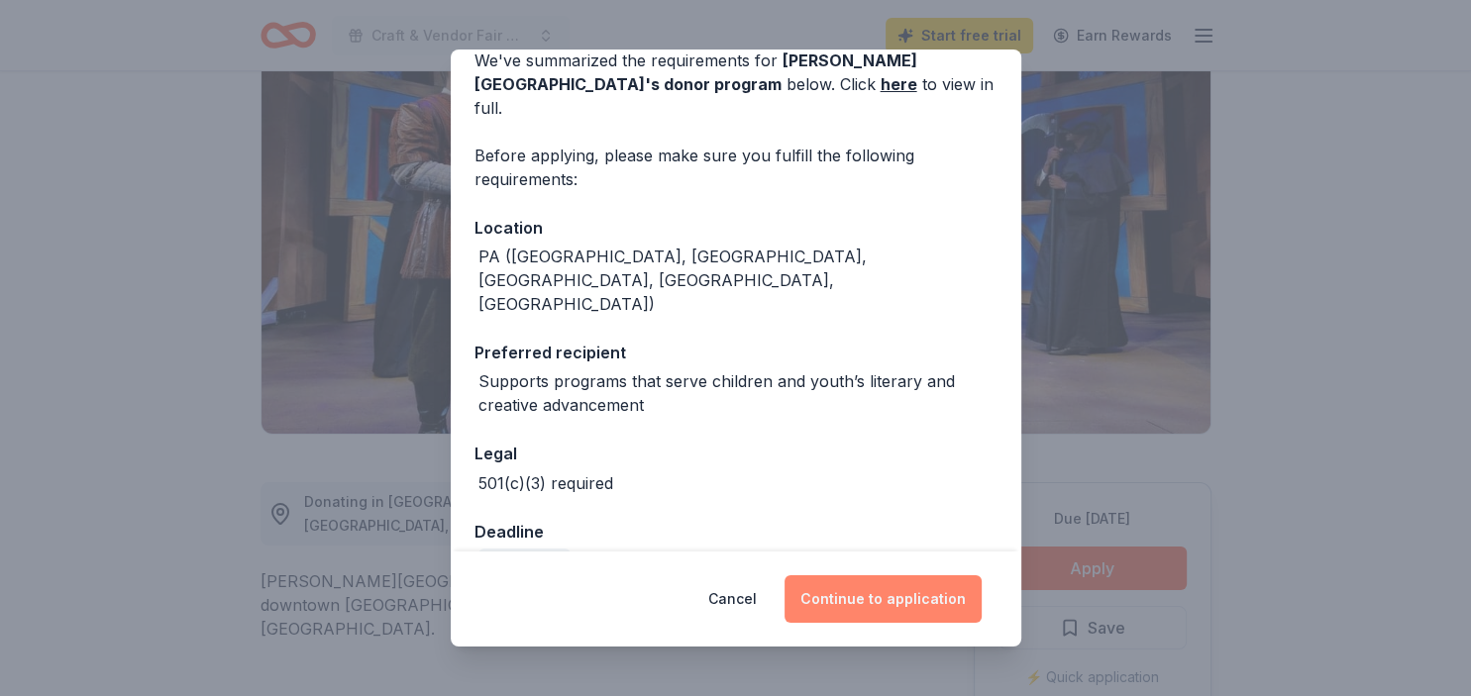
click at [879, 605] on button "Continue to application" at bounding box center [882, 599] width 197 height 48
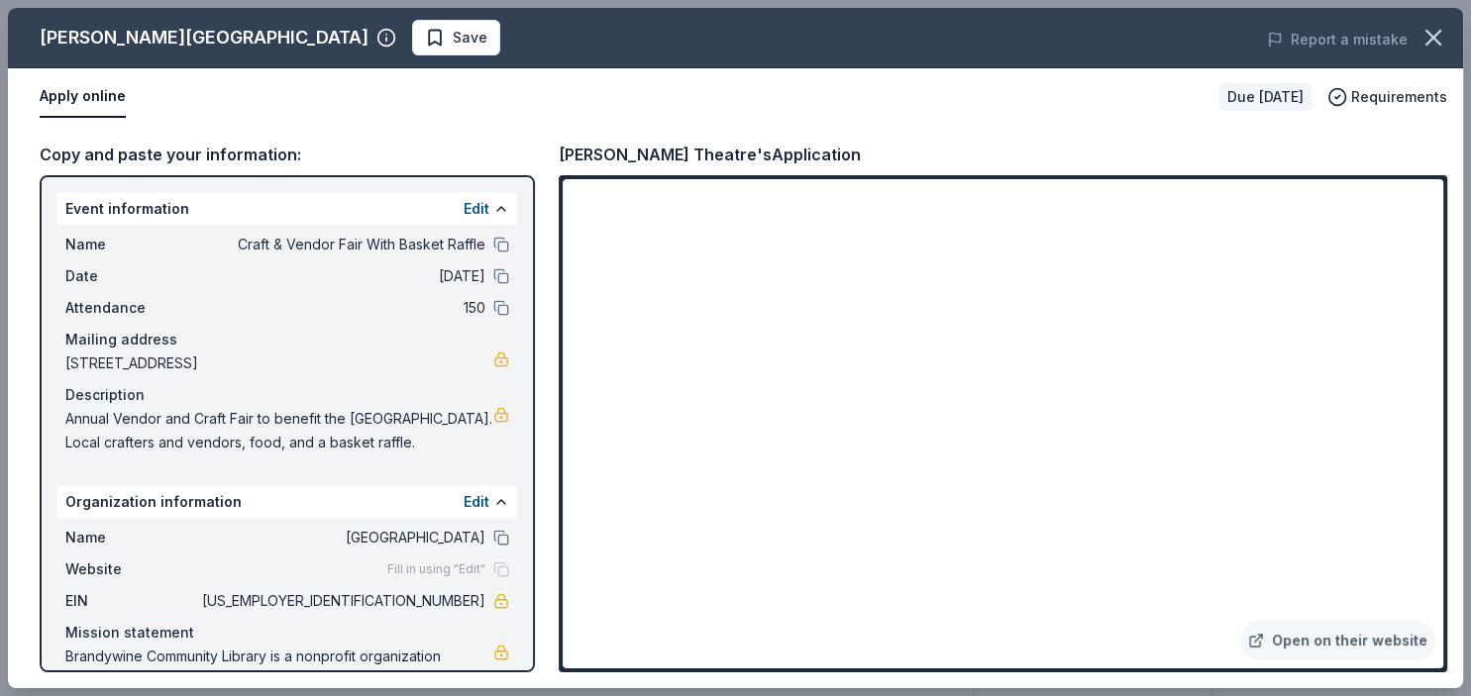
click at [1467, 187] on div "Fulton Theatre Save Report a mistake Apply online Due in 44 days Requirements C…" at bounding box center [735, 348] width 1471 height 696
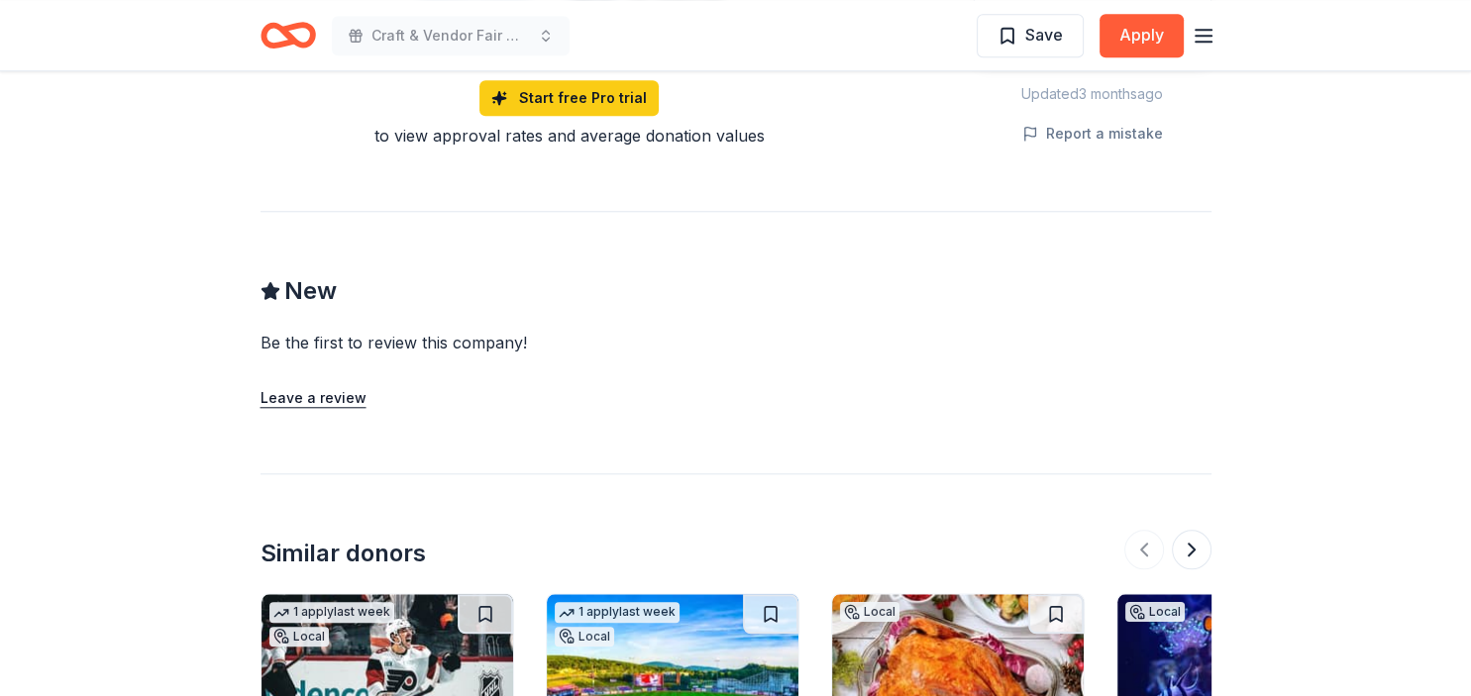
scroll to position [0, 0]
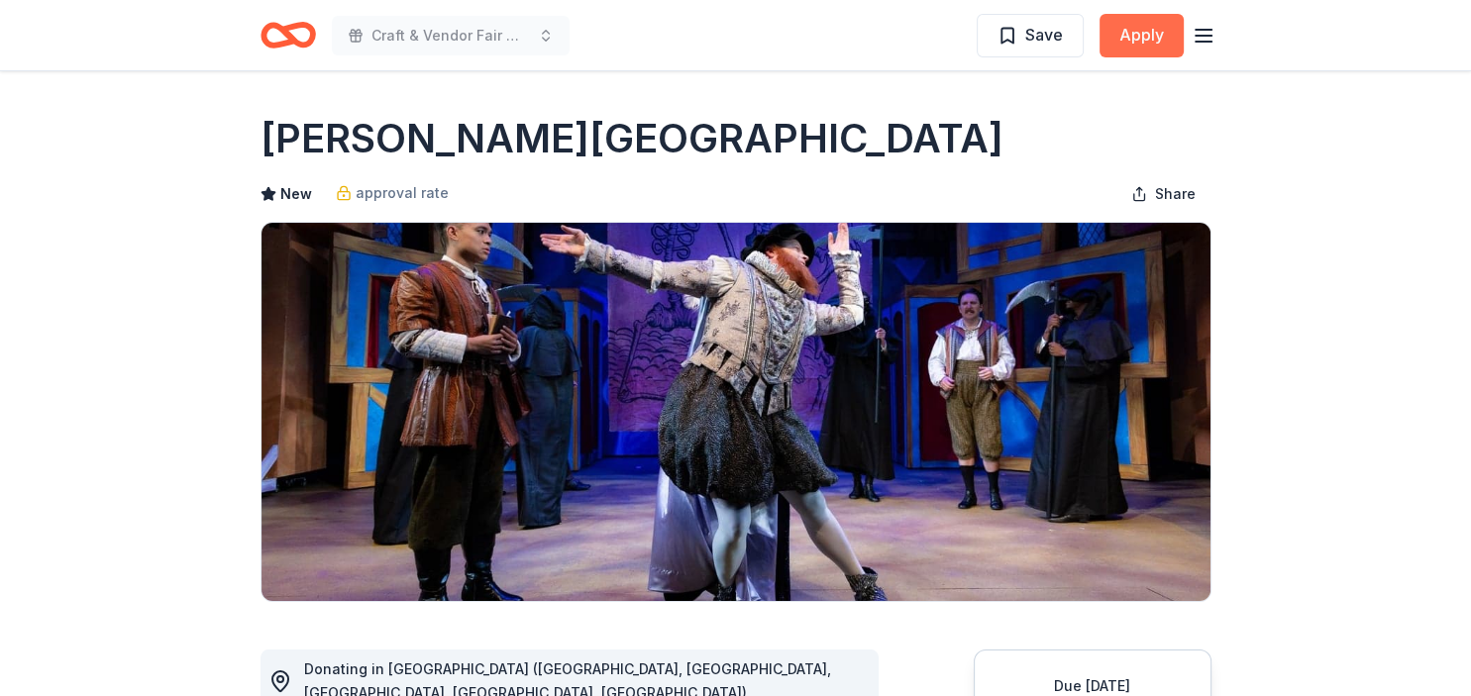
click at [1139, 41] on button "Apply" at bounding box center [1141, 36] width 84 height 44
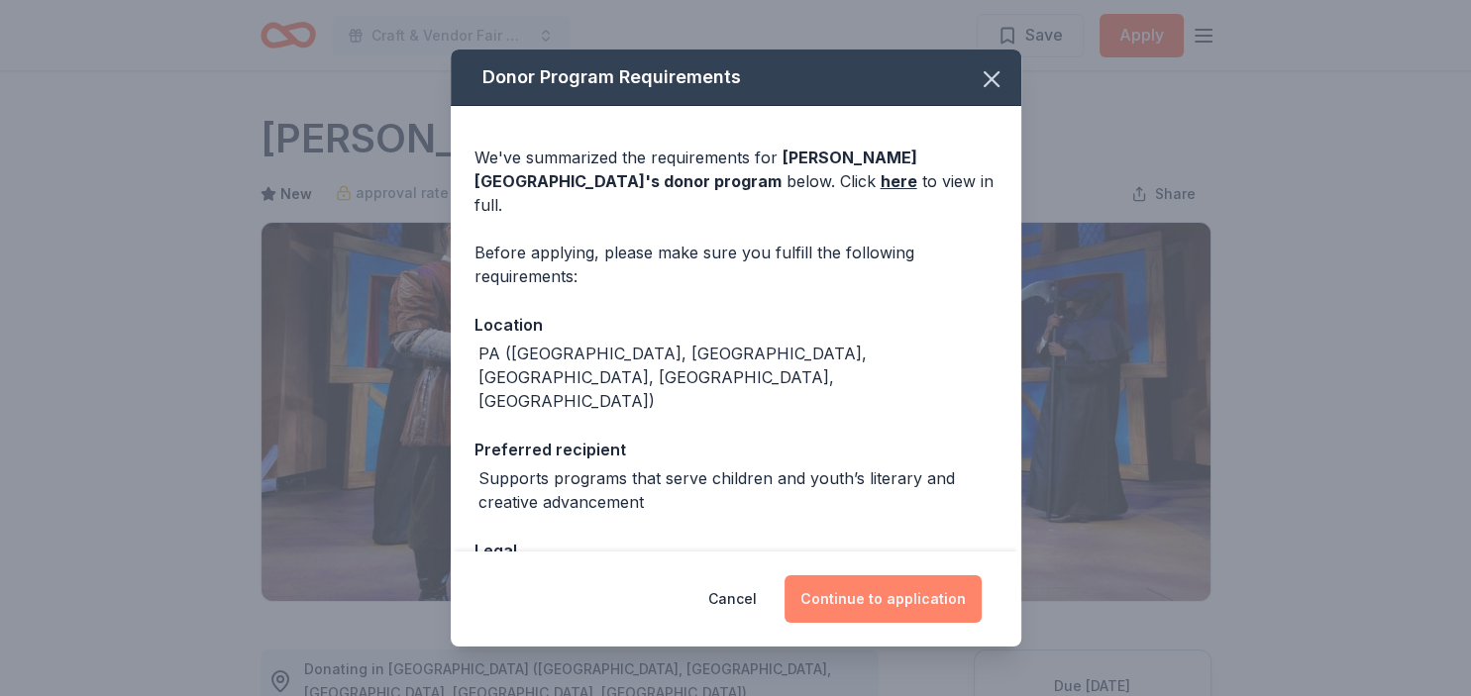
click at [897, 599] on button "Continue to application" at bounding box center [882, 599] width 197 height 48
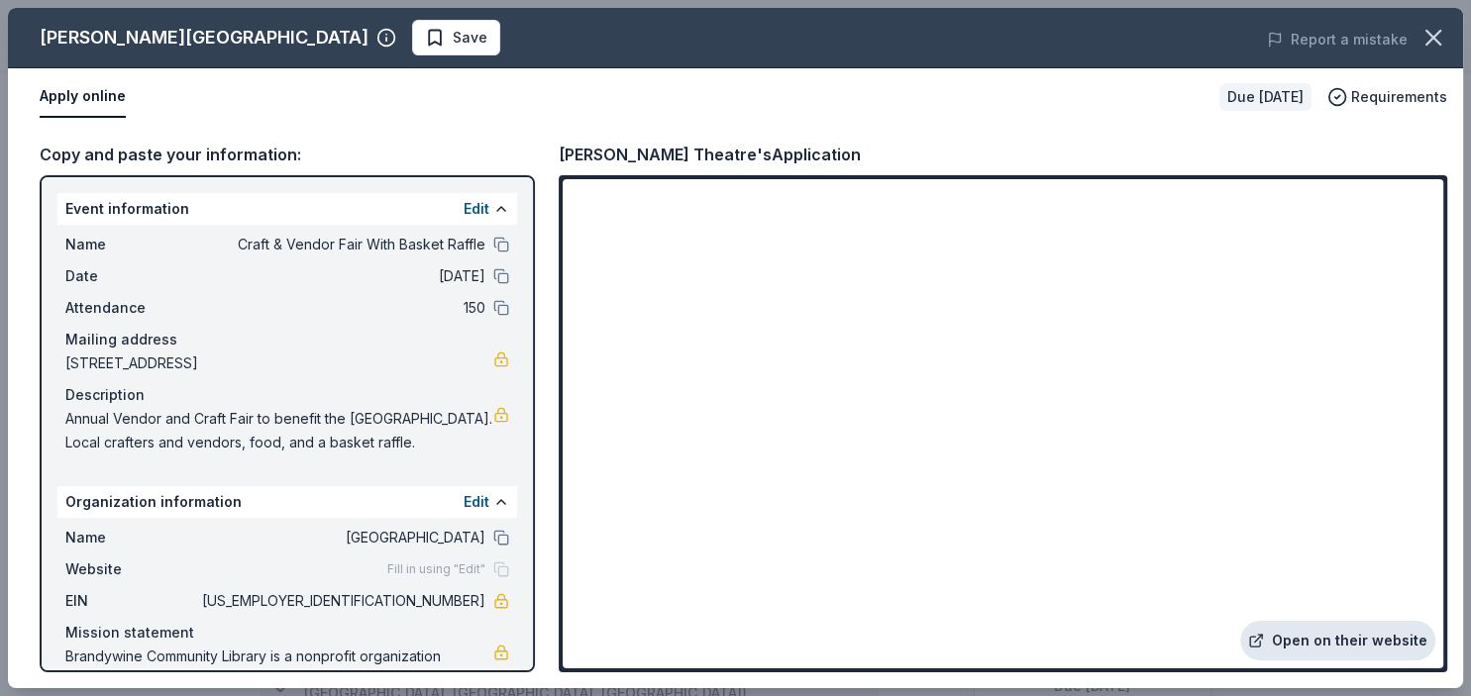
click at [1370, 644] on link "Open on their website" at bounding box center [1337, 641] width 195 height 40
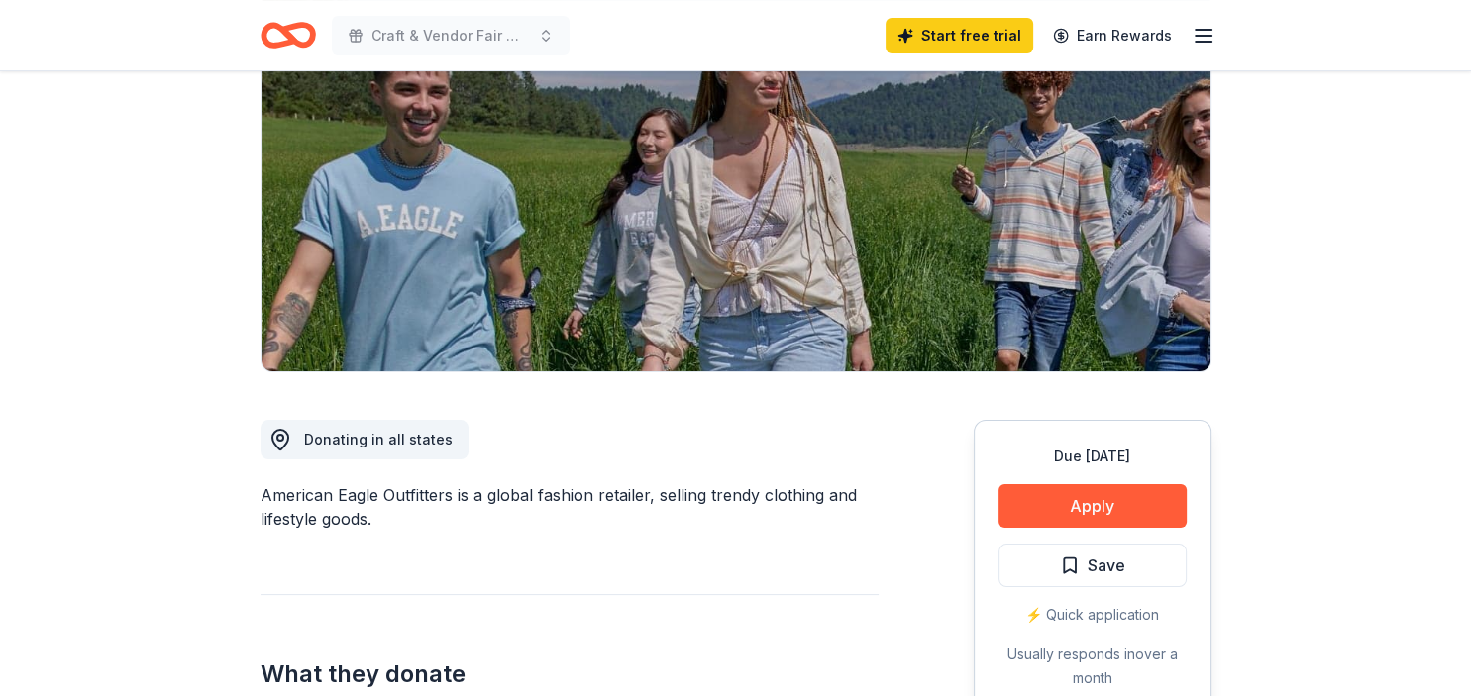
scroll to position [84, 0]
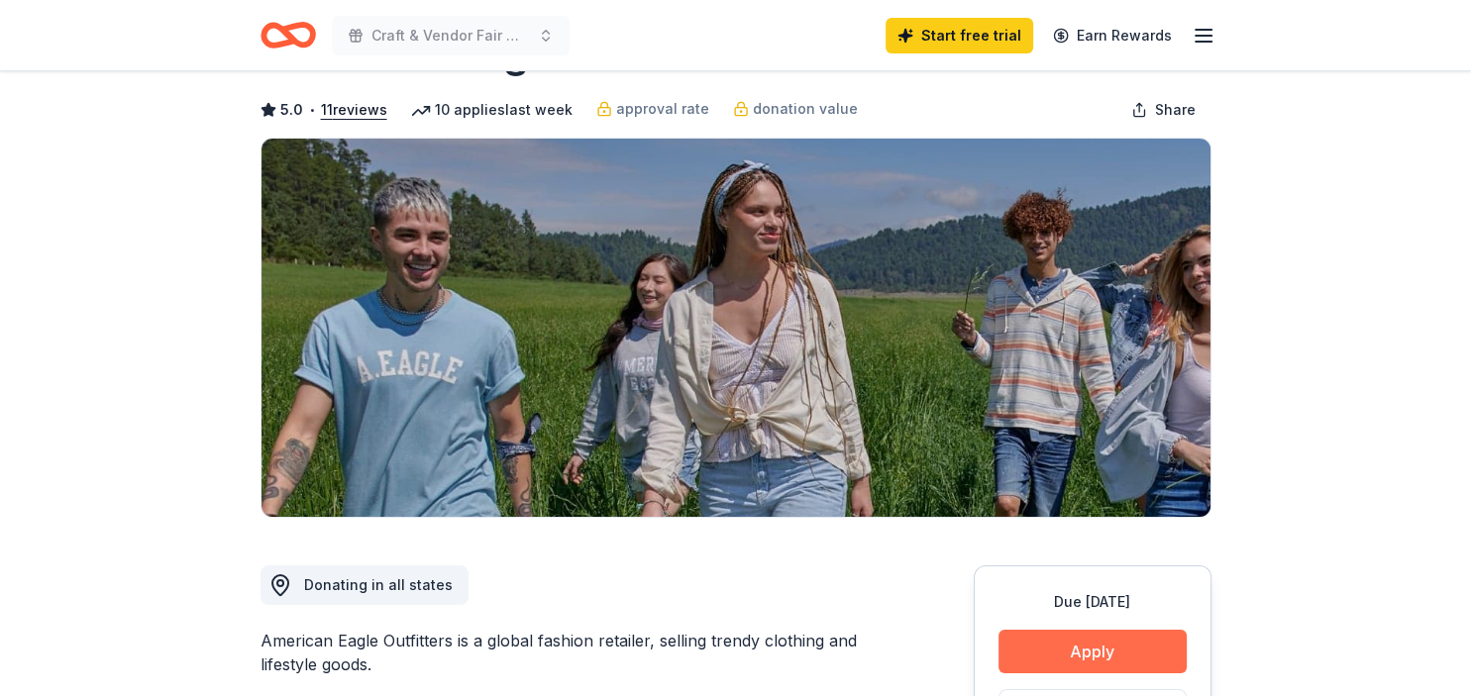
click at [1091, 653] on button "Apply" at bounding box center [1092, 652] width 188 height 44
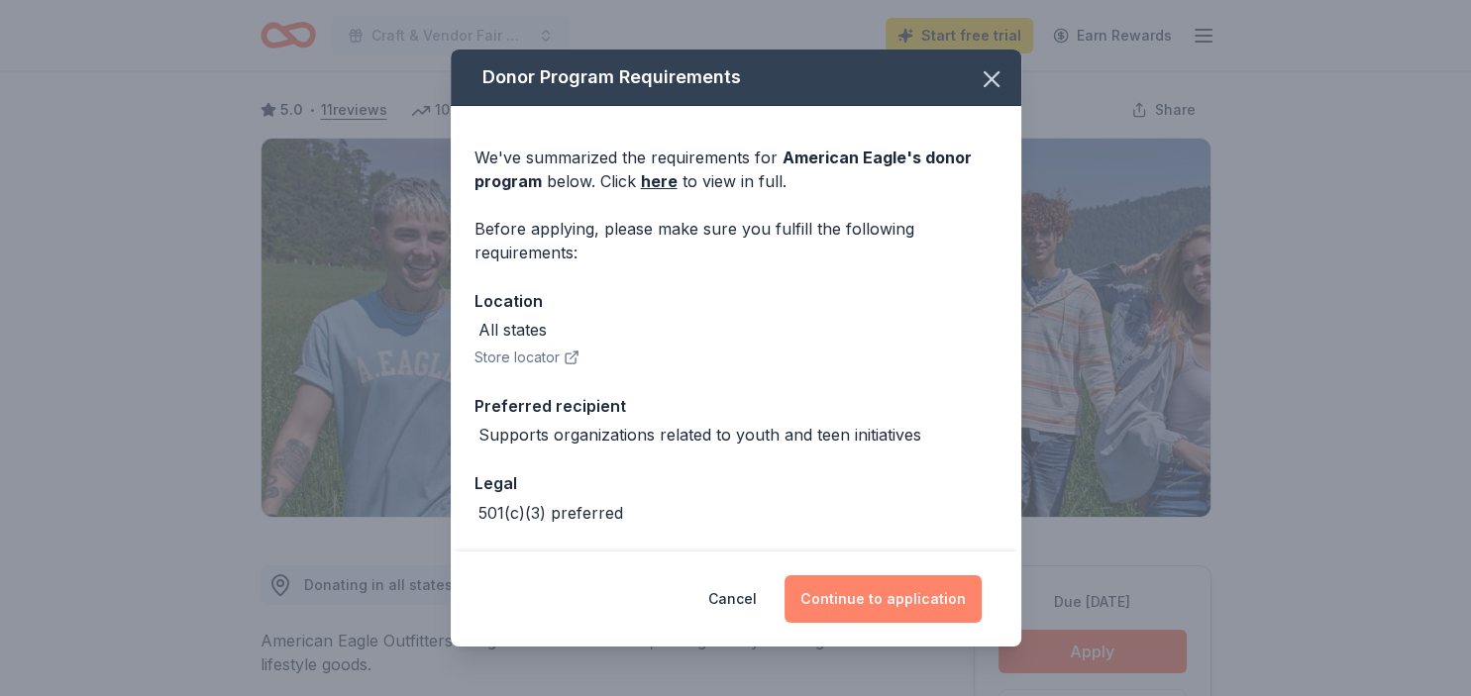
click at [887, 604] on button "Continue to application" at bounding box center [882, 599] width 197 height 48
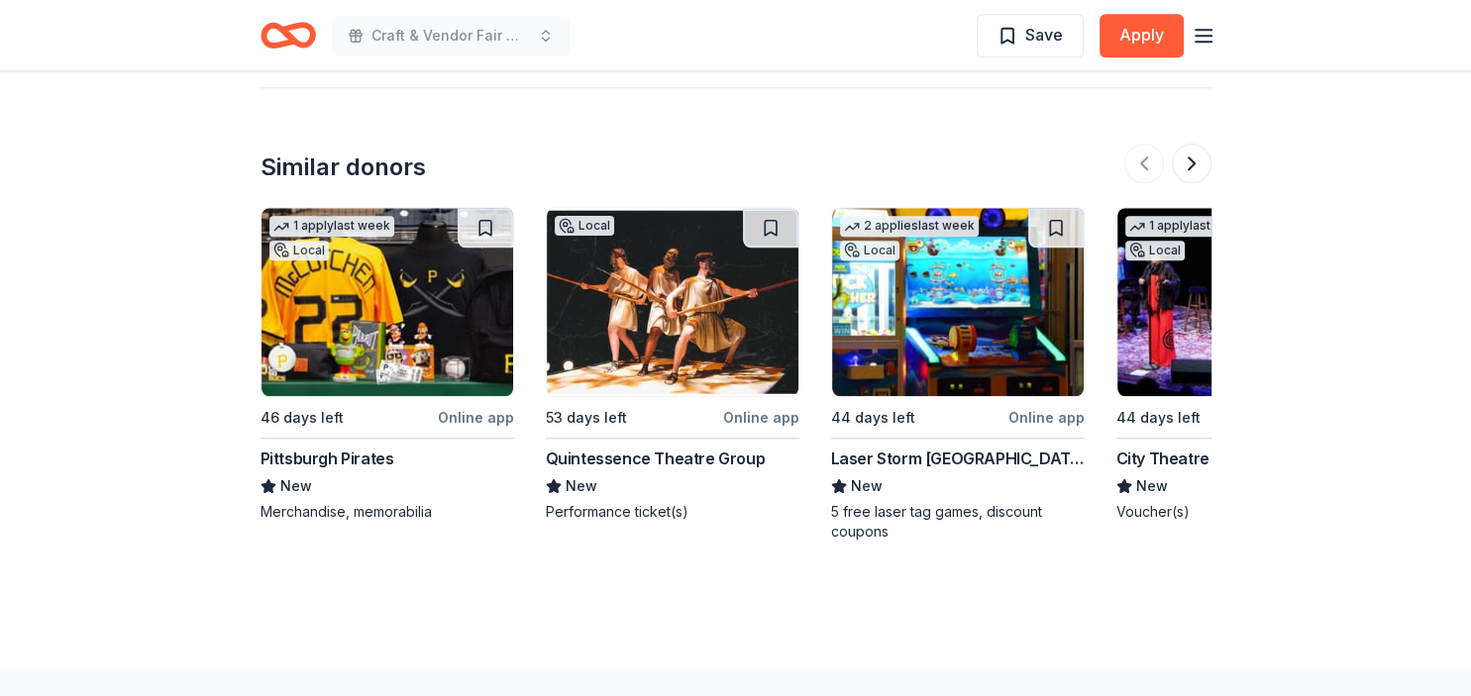
scroll to position [1864, 0]
